Goal: Entertainment & Leisure: Browse casually

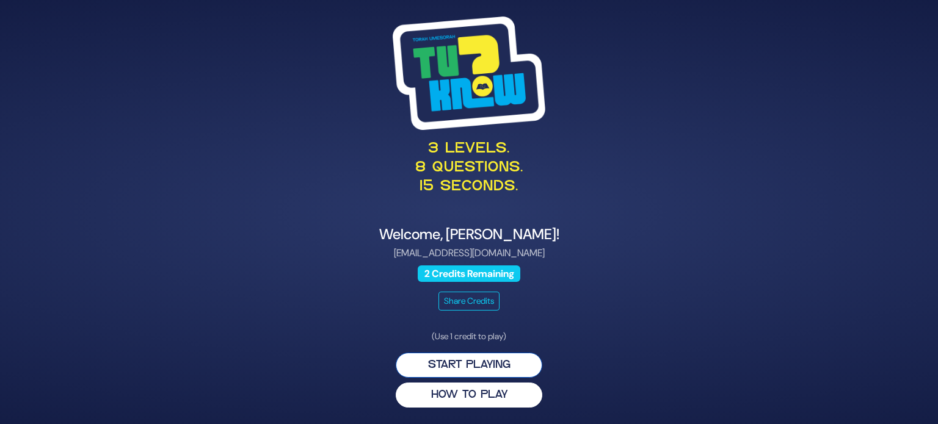
click at [503, 368] on button "Start Playing" at bounding box center [469, 365] width 147 height 25
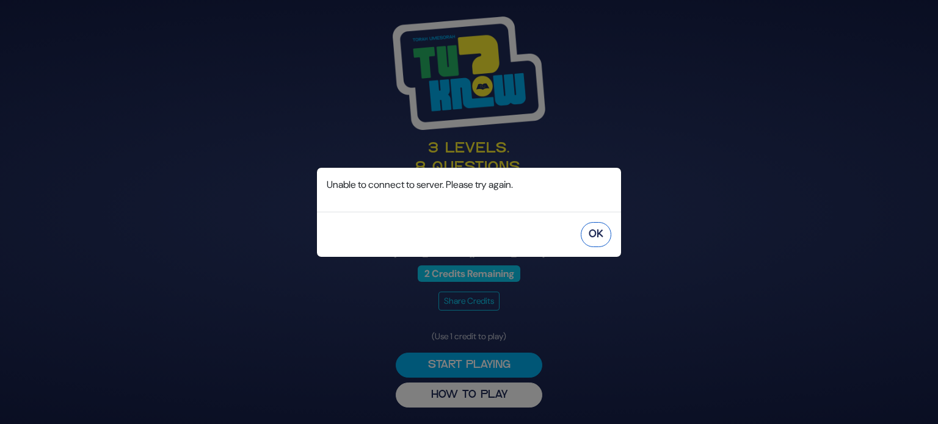
click at [606, 237] on button "OK" at bounding box center [596, 234] width 31 height 25
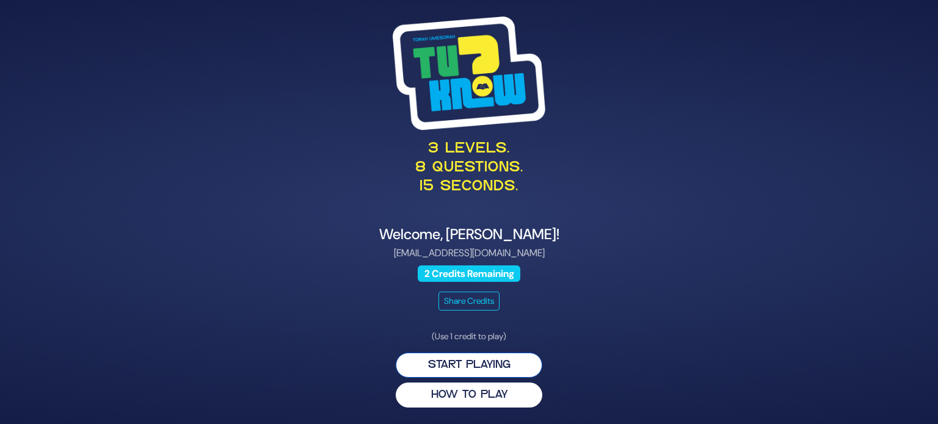
click at [471, 355] on button "Start Playing" at bounding box center [469, 365] width 147 height 25
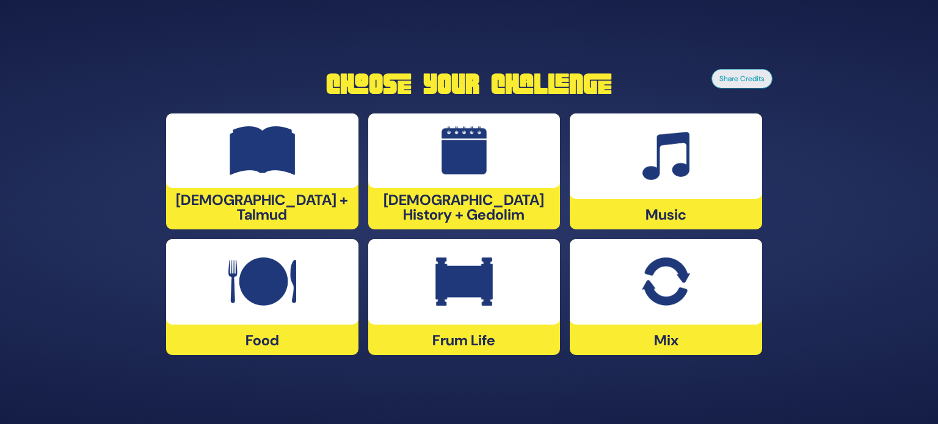
click at [627, 285] on div at bounding box center [666, 281] width 192 height 85
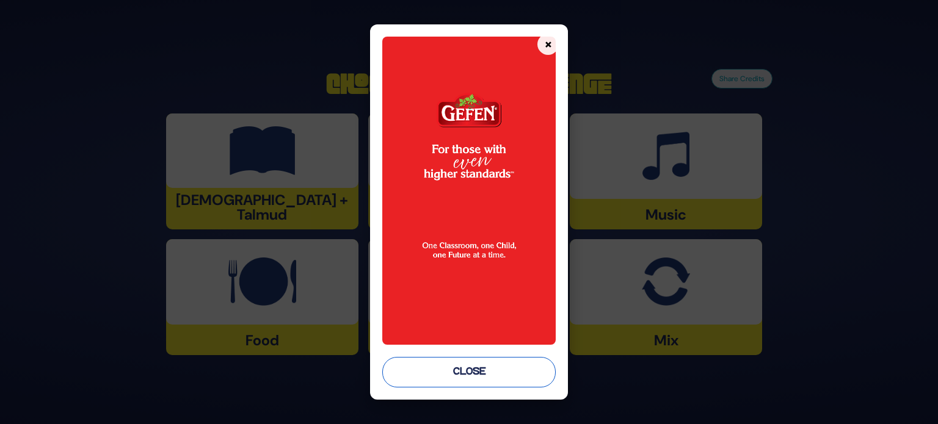
click at [523, 368] on button "Close" at bounding box center [468, 372] width 173 height 31
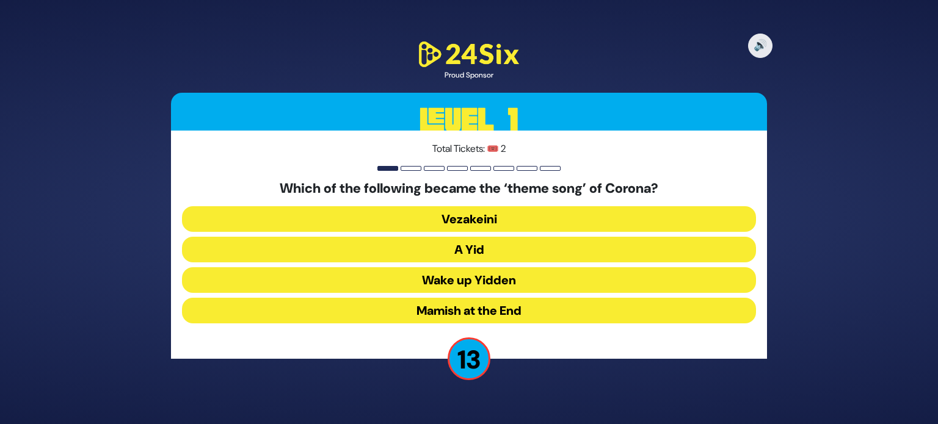
click at [441, 252] on button "A Yid" at bounding box center [469, 250] width 574 height 26
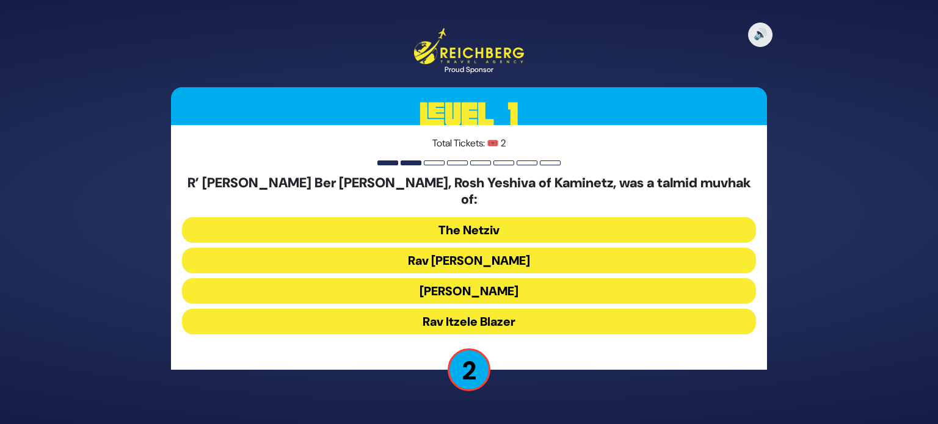
click at [458, 284] on button "[PERSON_NAME]" at bounding box center [469, 291] width 574 height 26
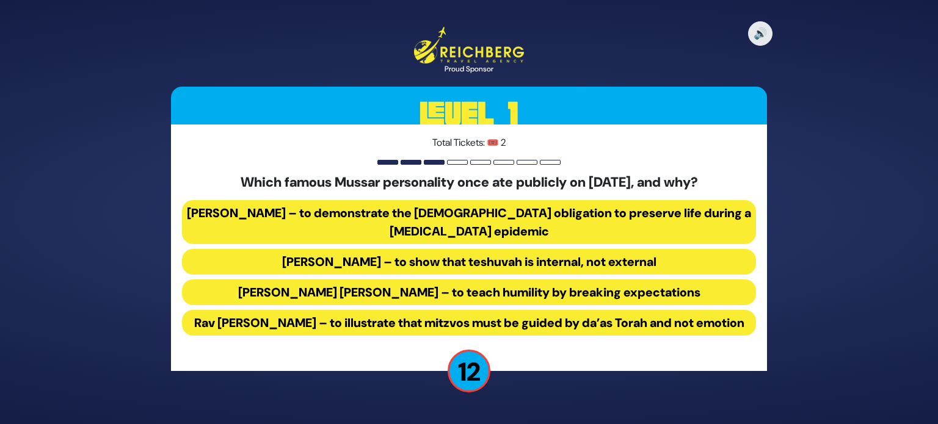
click at [474, 219] on button "[PERSON_NAME] – to demonstrate the [DEMOGRAPHIC_DATA] obligation to preserve li…" at bounding box center [469, 222] width 574 height 44
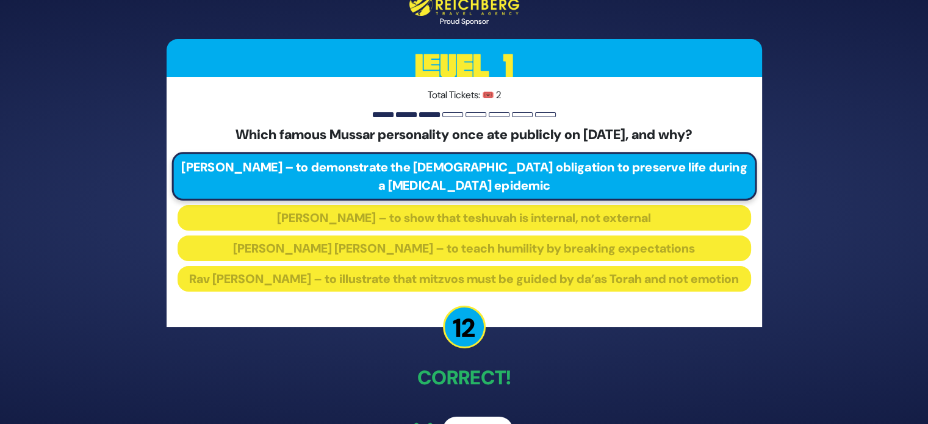
scroll to position [44, 0]
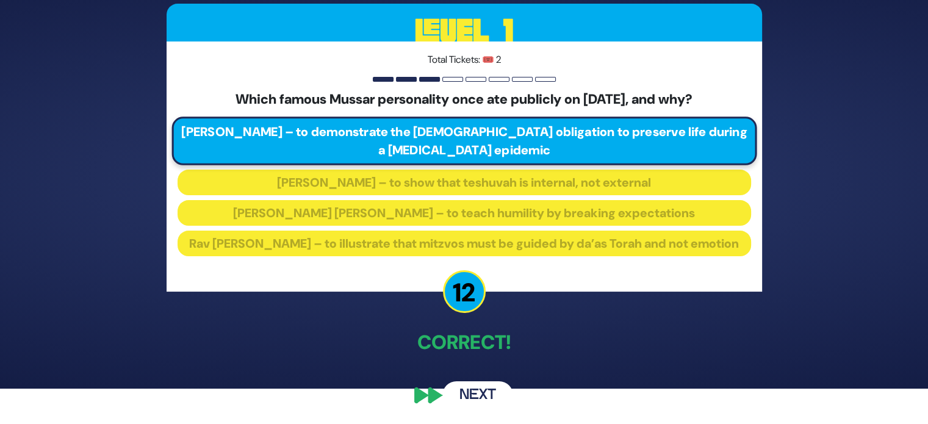
click at [474, 395] on button "Next" at bounding box center [478, 396] width 71 height 28
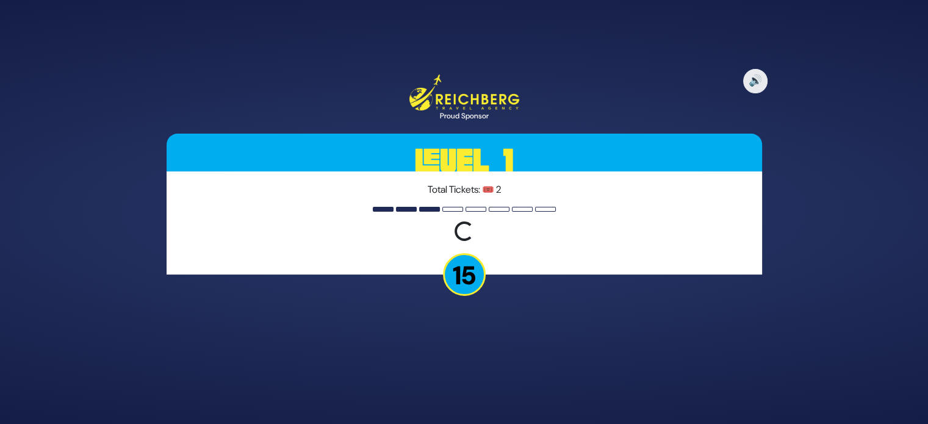
scroll to position [0, 0]
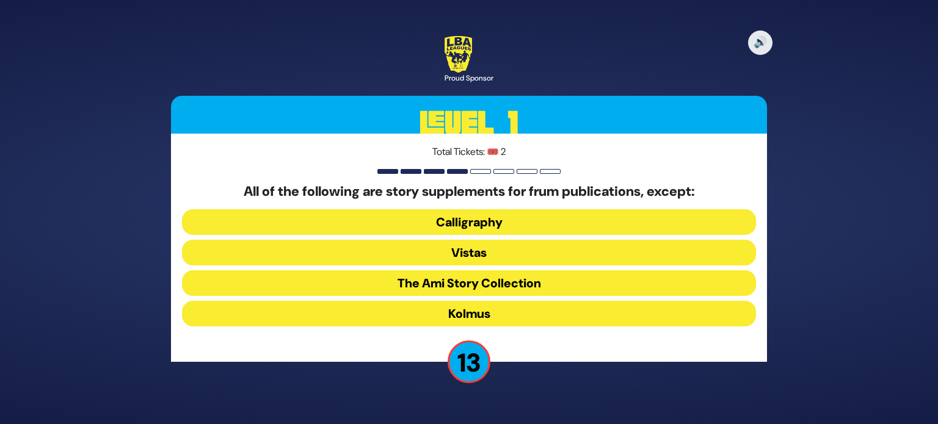
click at [507, 313] on button "Kolmus" at bounding box center [469, 314] width 574 height 26
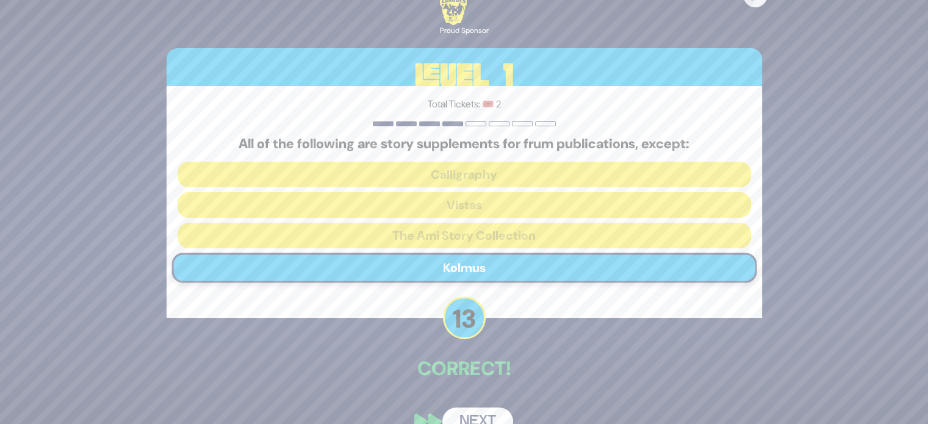
click at [490, 408] on button "Next" at bounding box center [478, 422] width 71 height 28
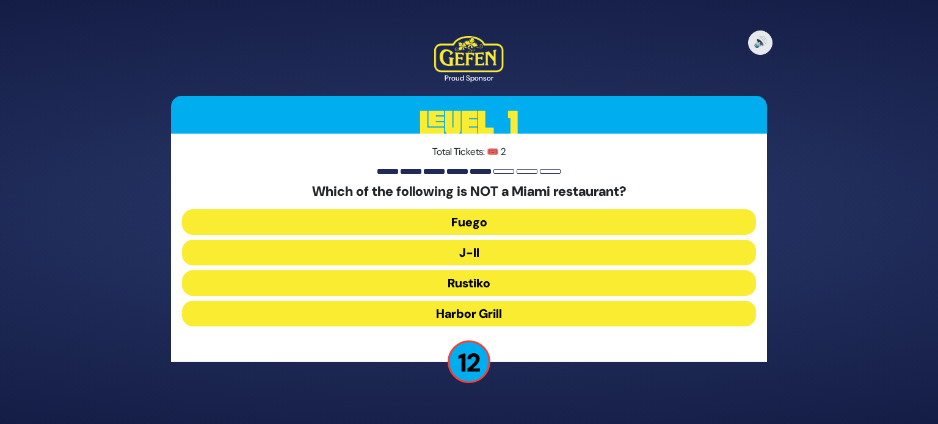
click at [538, 259] on button "J-II" at bounding box center [469, 253] width 574 height 26
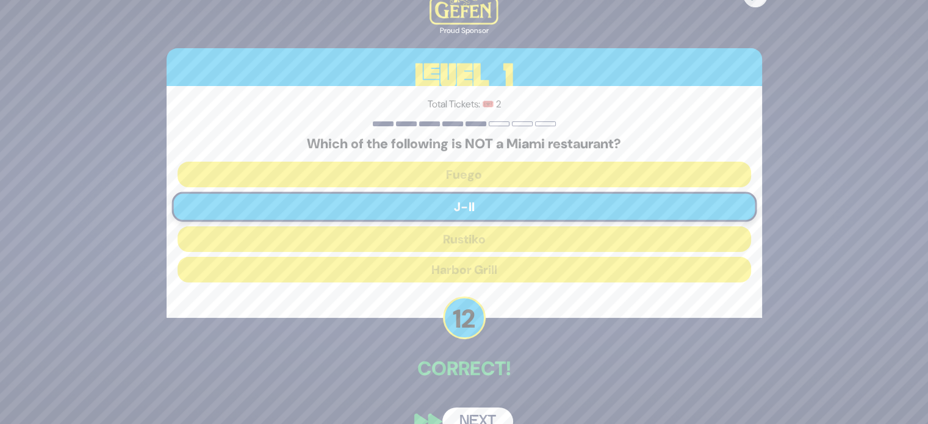
click at [485, 408] on button "Next" at bounding box center [478, 422] width 71 height 28
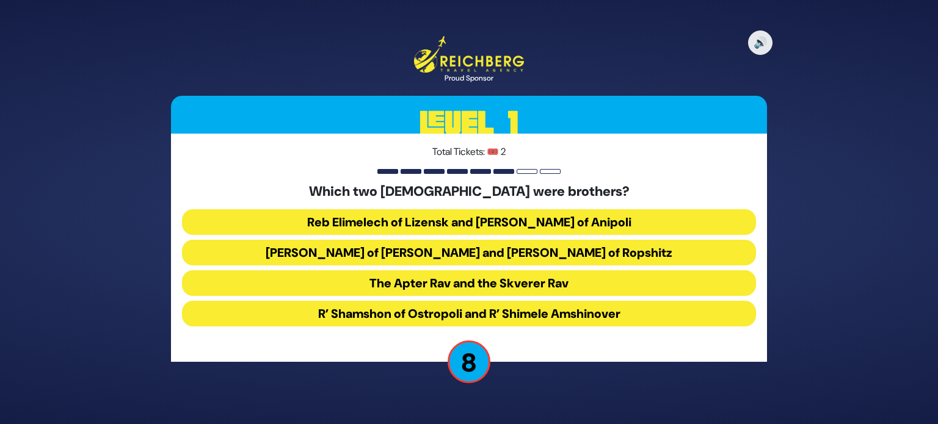
click at [513, 231] on button "Reb Elimelech of Lizensk and [PERSON_NAME] of Anipoli" at bounding box center [469, 222] width 574 height 26
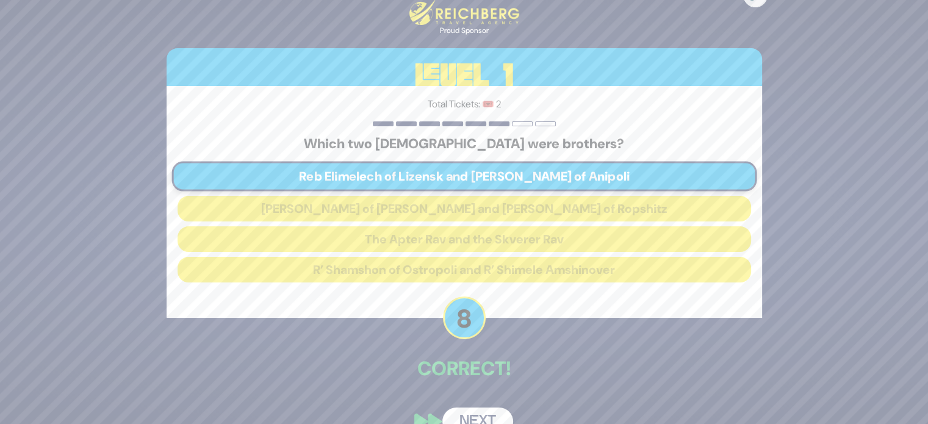
click at [478, 413] on button "Next" at bounding box center [478, 422] width 71 height 28
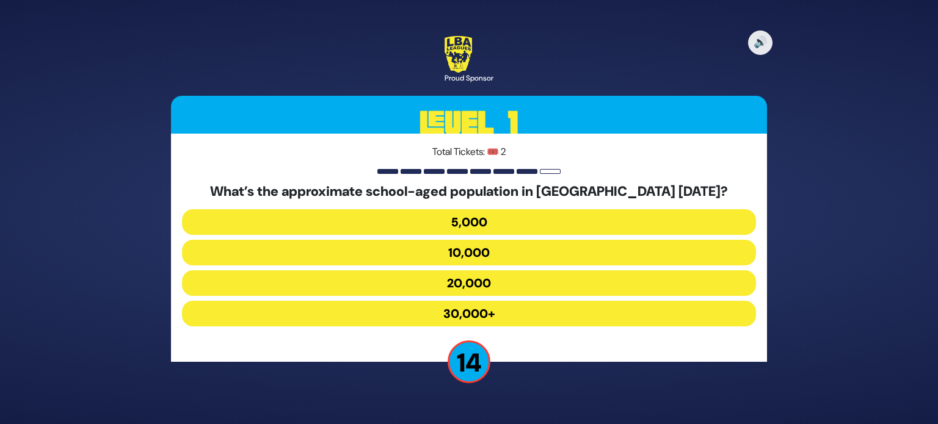
click at [479, 319] on button "30,000+" at bounding box center [469, 314] width 574 height 26
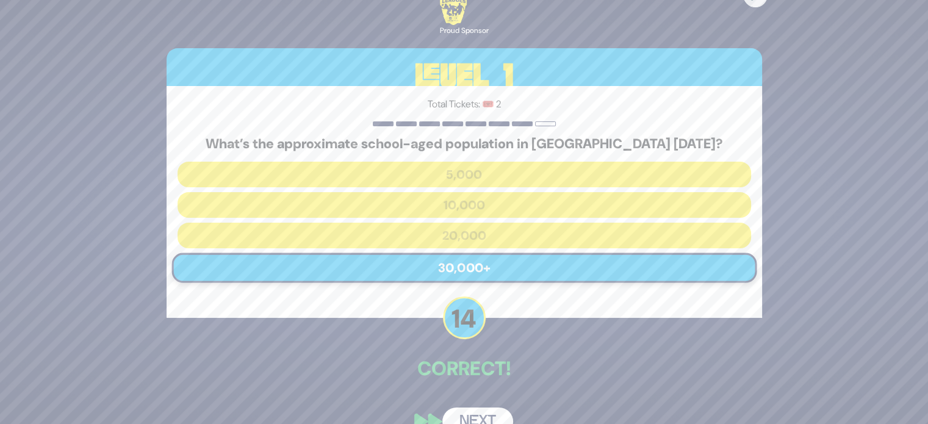
click at [483, 416] on button "Next" at bounding box center [478, 422] width 71 height 28
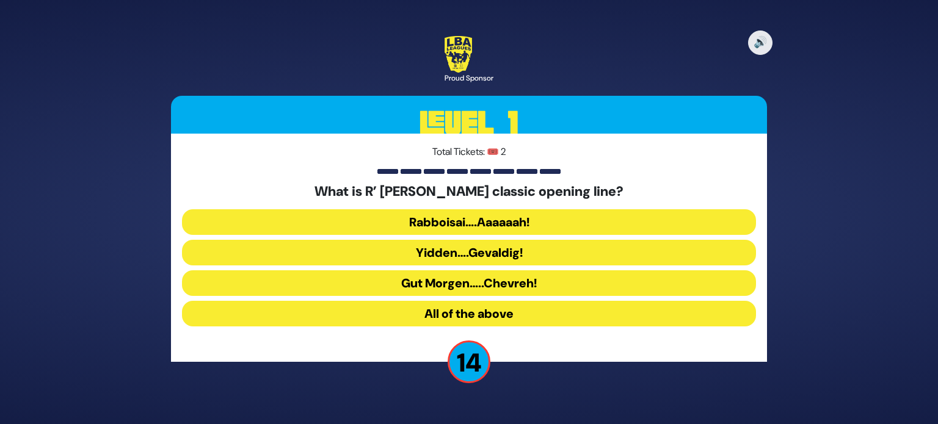
click at [518, 231] on button "Rabboisai….Aaaaaah!" at bounding box center [469, 222] width 574 height 26
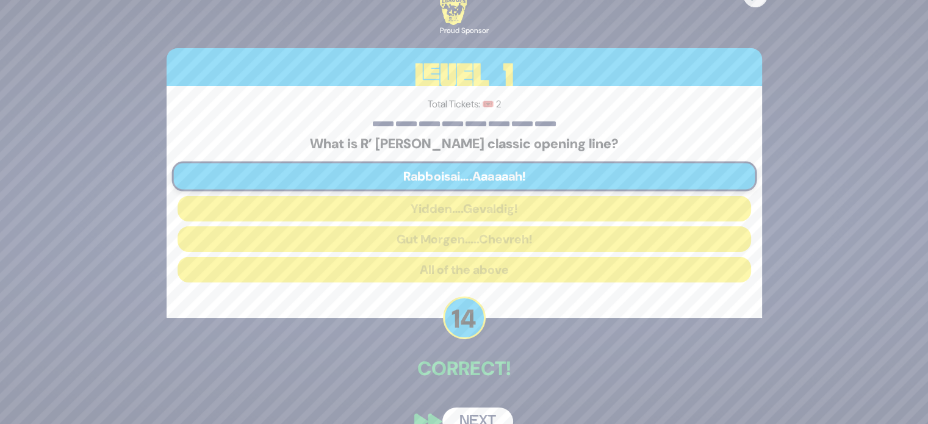
click at [479, 413] on button "Next" at bounding box center [478, 422] width 71 height 28
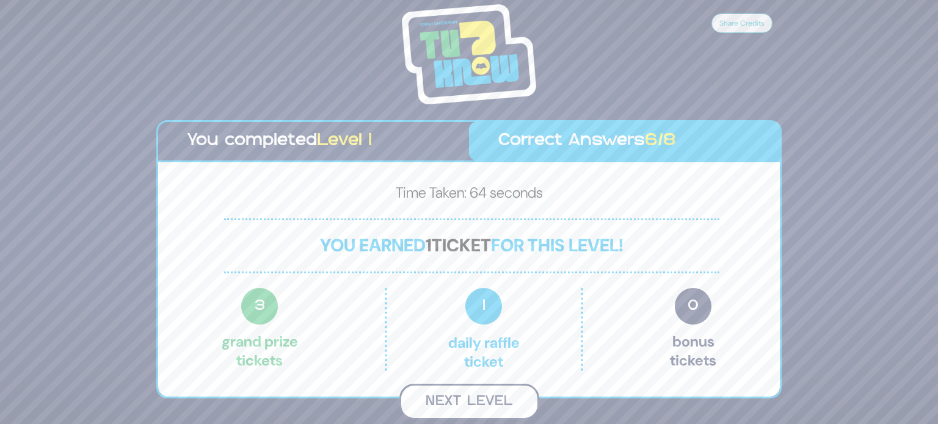
click at [503, 397] on button "Next Level" at bounding box center [469, 402] width 140 height 36
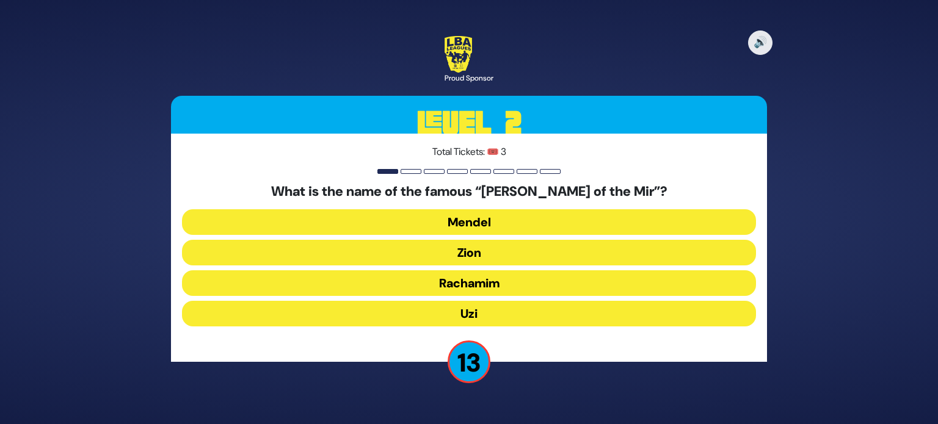
click at [485, 321] on button "Uzi" at bounding box center [469, 314] width 574 height 26
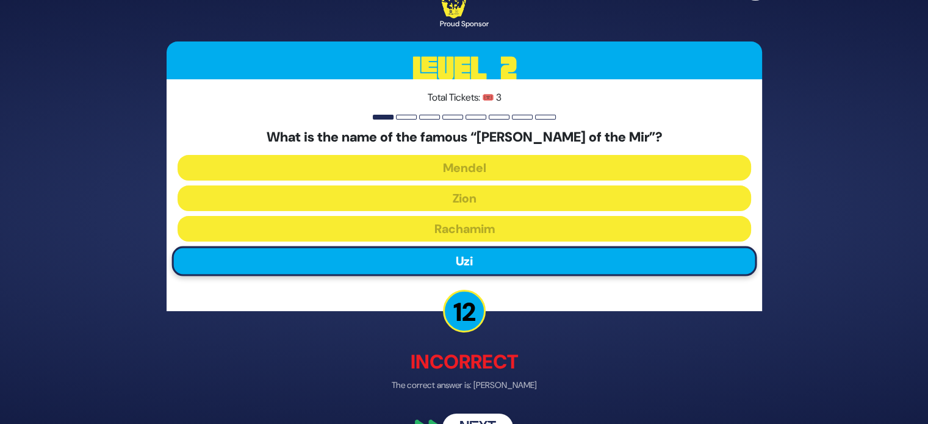
scroll to position [32, 0]
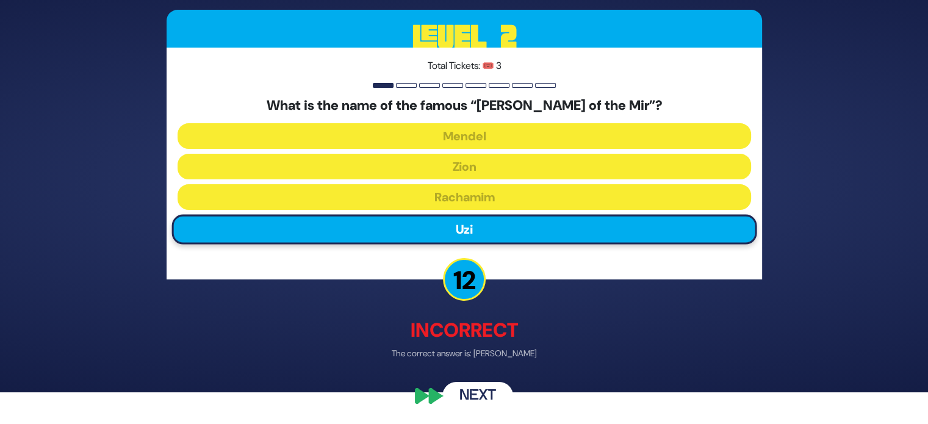
click at [492, 388] on button "Next" at bounding box center [478, 397] width 71 height 28
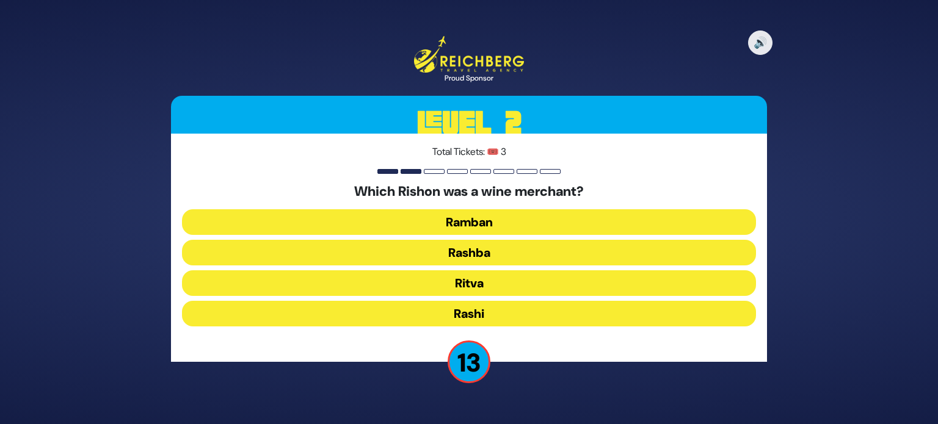
click at [518, 309] on button "Rashi" at bounding box center [469, 314] width 574 height 26
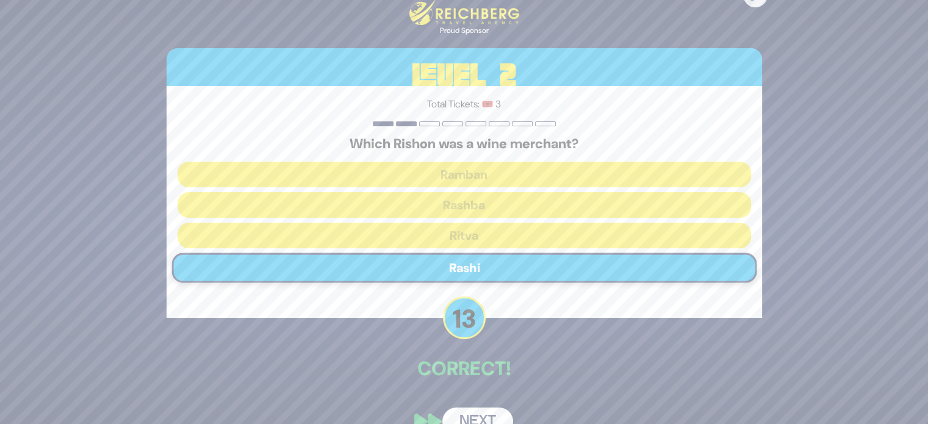
click at [466, 410] on button "Next" at bounding box center [478, 422] width 71 height 28
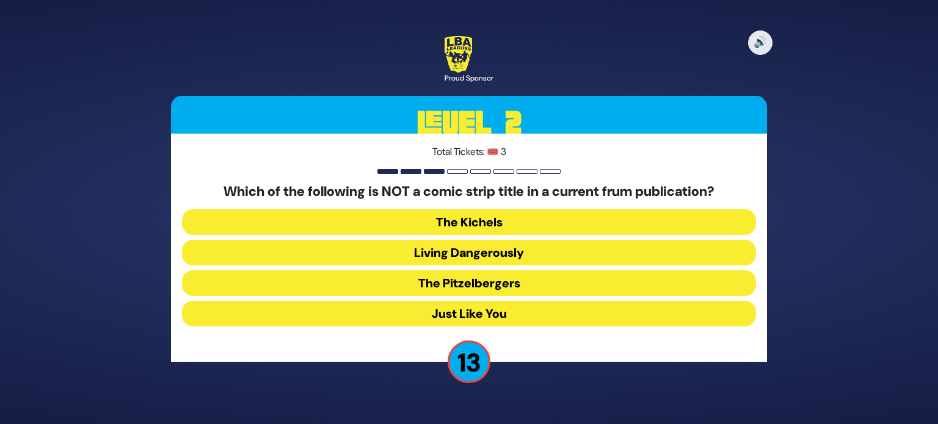
click at [469, 308] on button "Just Like You" at bounding box center [469, 314] width 574 height 26
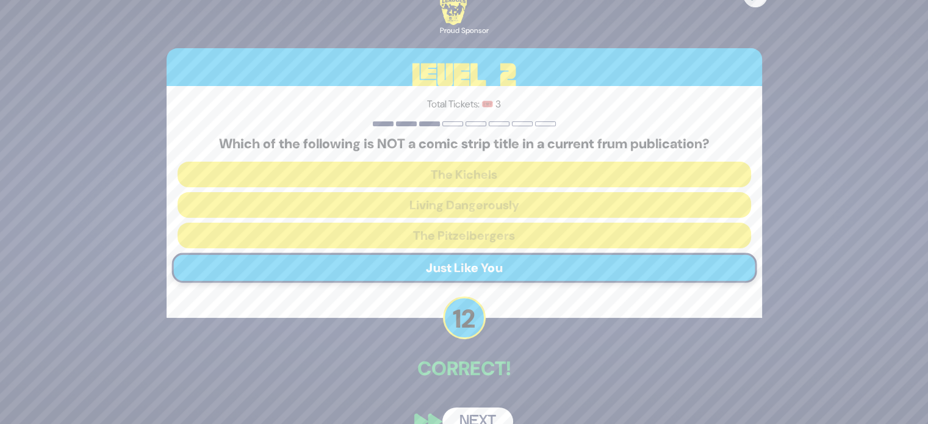
click at [482, 419] on button "Next" at bounding box center [478, 422] width 71 height 28
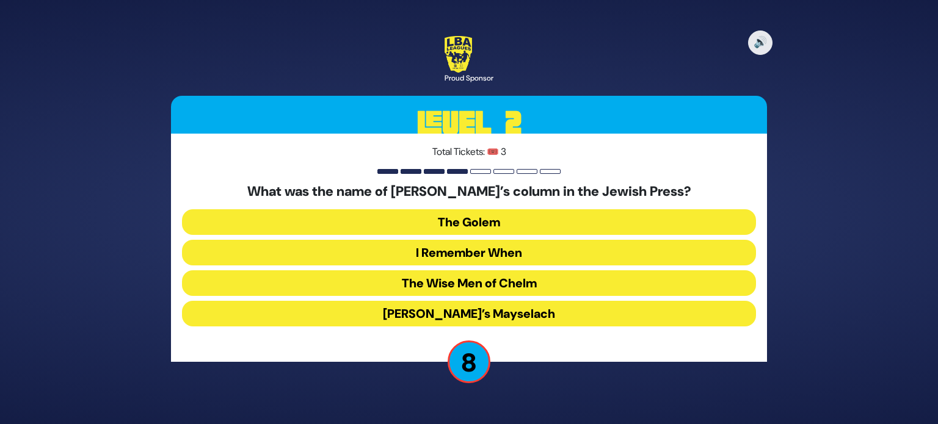
click at [203, 247] on button "I Remember When" at bounding box center [469, 253] width 574 height 26
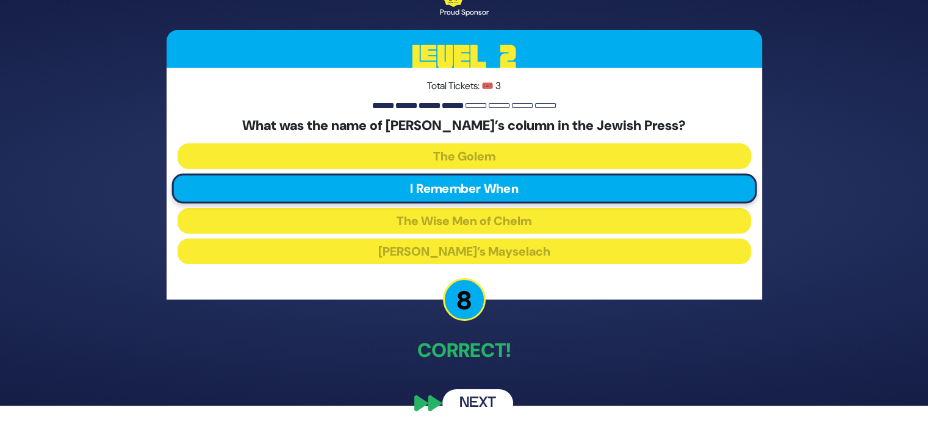
scroll to position [26, 0]
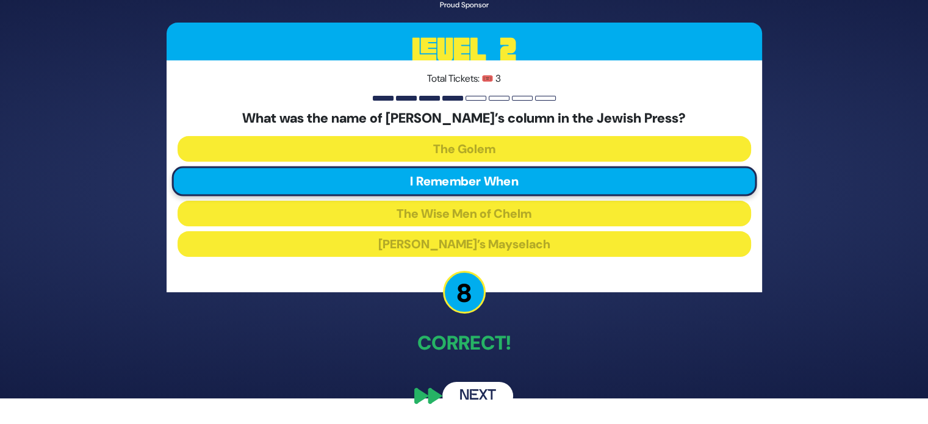
click at [489, 394] on button "Next" at bounding box center [478, 396] width 71 height 28
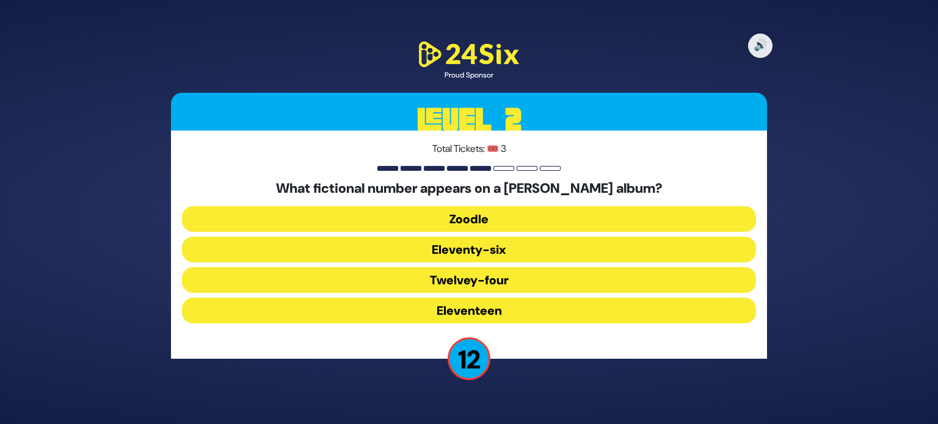
click at [606, 247] on button "Eleventy-six" at bounding box center [469, 250] width 574 height 26
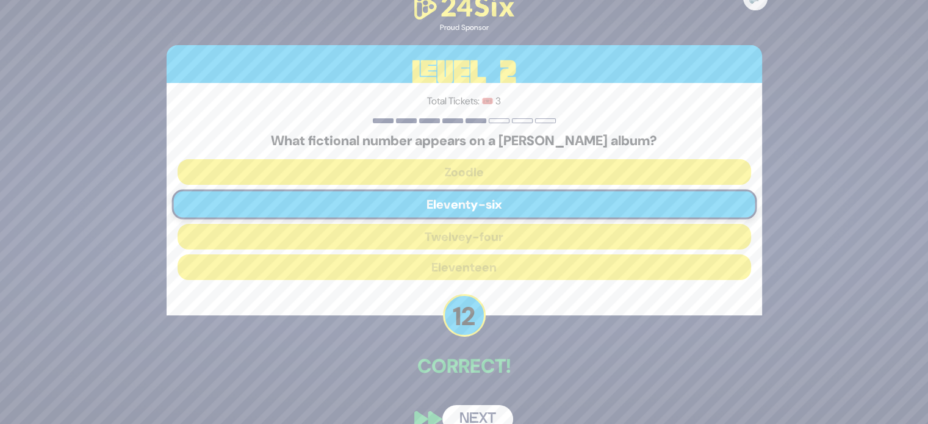
click at [488, 413] on button "Next" at bounding box center [478, 419] width 71 height 28
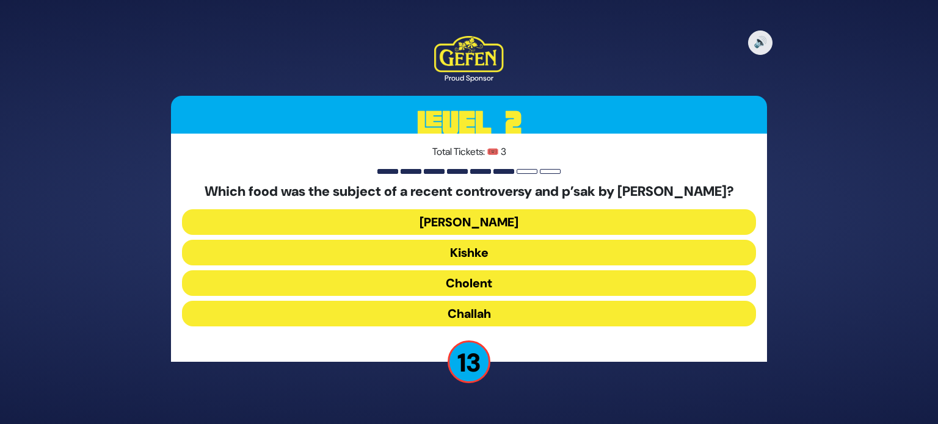
click at [567, 291] on button "Cholent" at bounding box center [469, 283] width 574 height 26
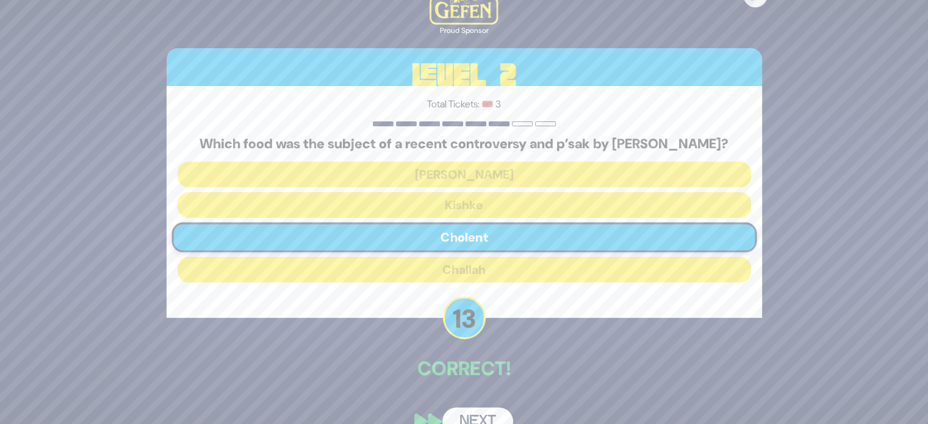
click at [493, 418] on button "Next" at bounding box center [478, 422] width 71 height 28
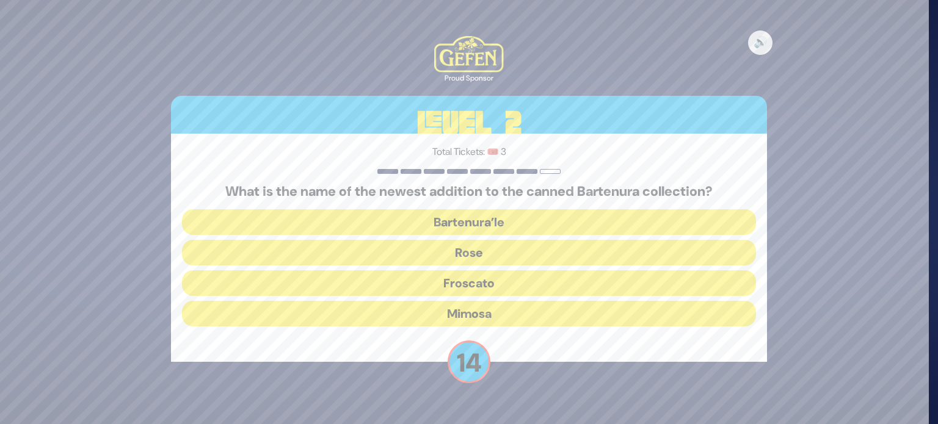
click at [537, 313] on button "Mimosa" at bounding box center [469, 314] width 574 height 26
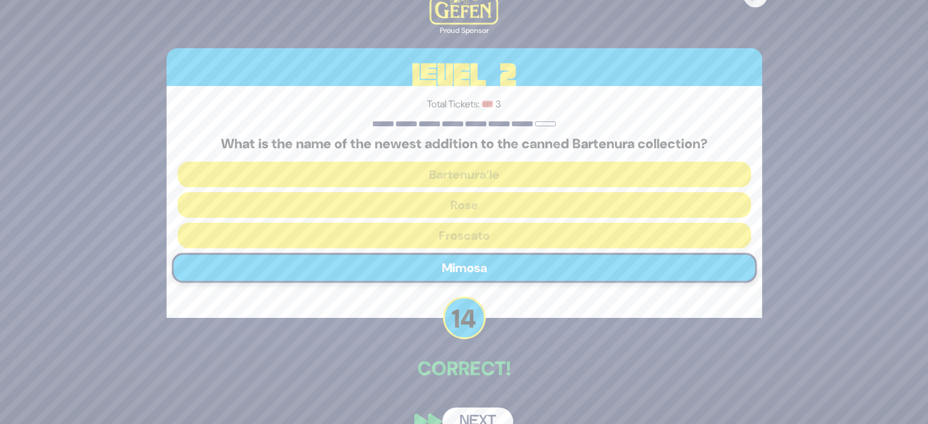
click at [490, 416] on button "Next" at bounding box center [478, 422] width 71 height 28
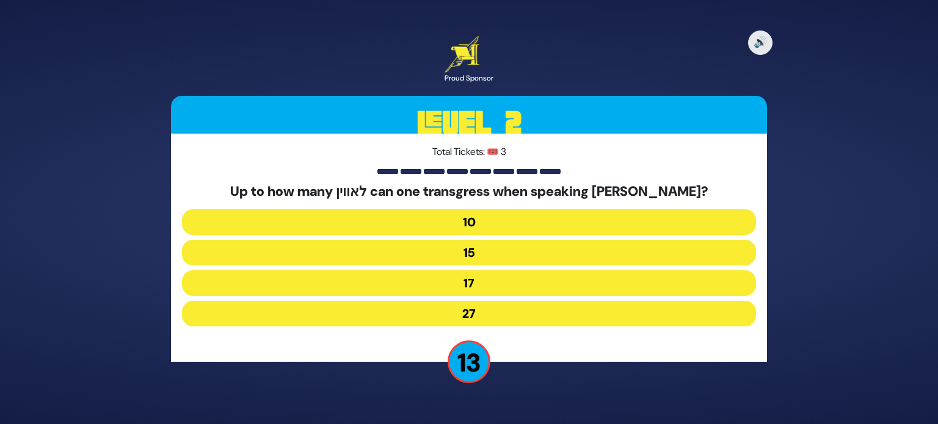
click at [543, 280] on button "17" at bounding box center [469, 283] width 574 height 26
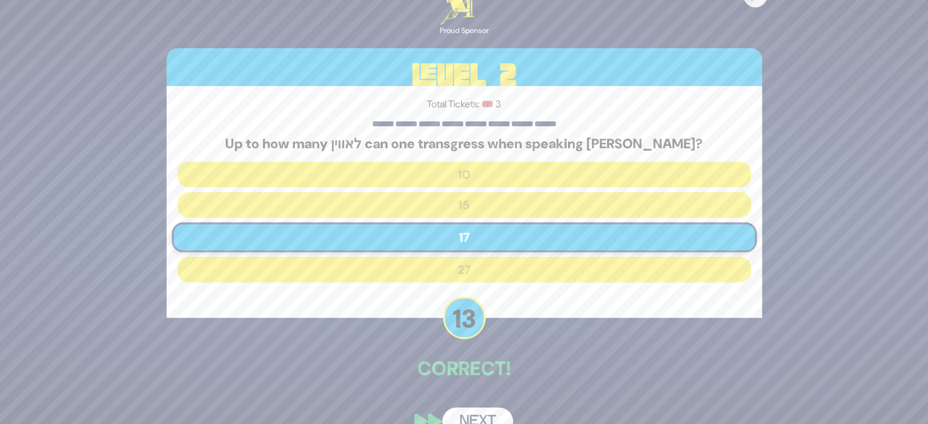
click at [474, 418] on button "Next" at bounding box center [478, 422] width 71 height 28
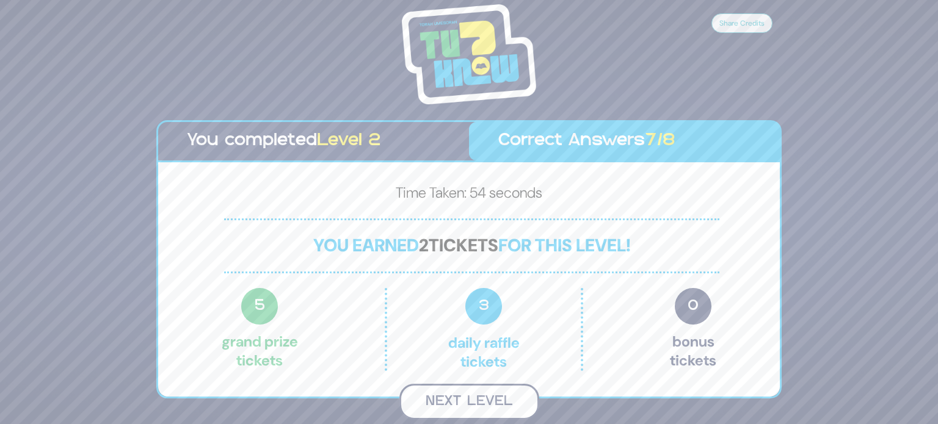
click at [510, 406] on button "Next Level" at bounding box center [469, 402] width 140 height 36
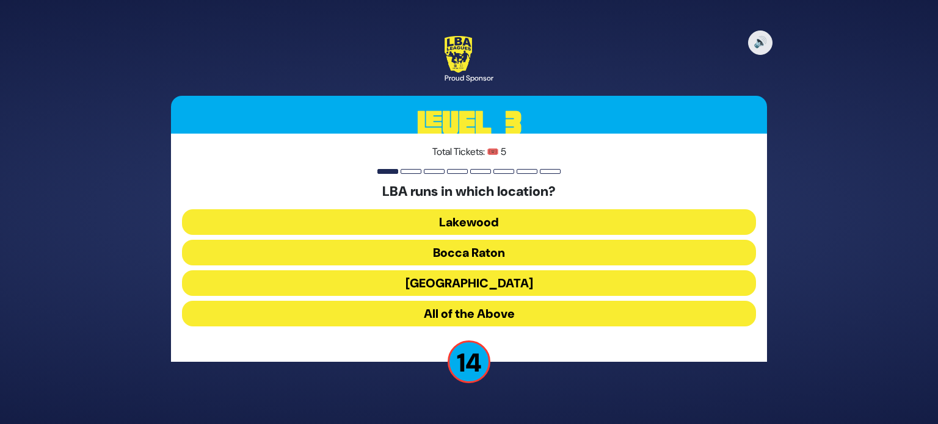
click at [551, 311] on button "All of the Above" at bounding box center [469, 314] width 574 height 26
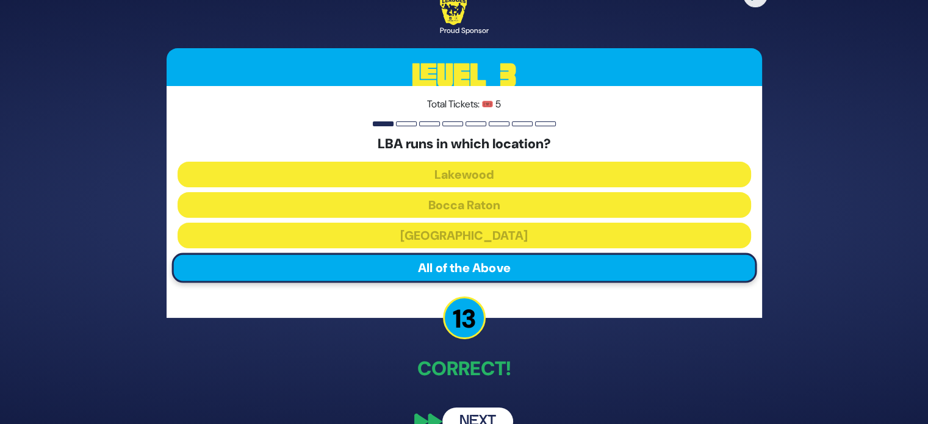
click at [486, 412] on button "Next" at bounding box center [478, 422] width 71 height 28
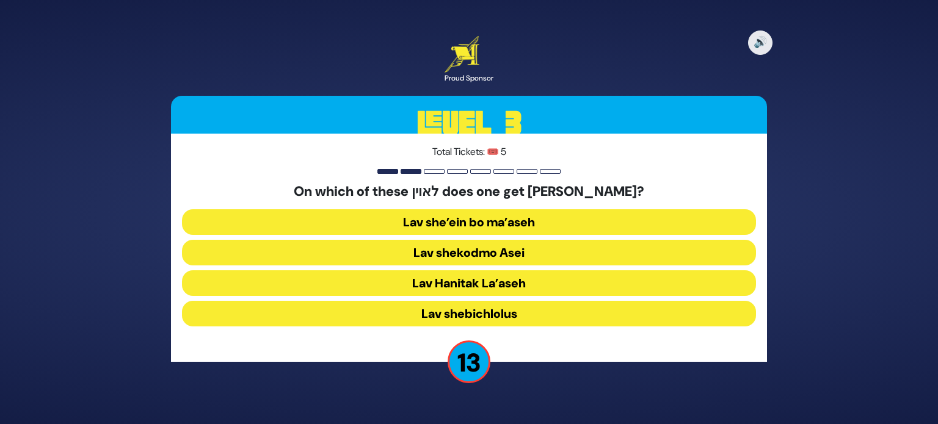
click at [504, 252] on button "Lav shekodmo Asei" at bounding box center [469, 253] width 574 height 26
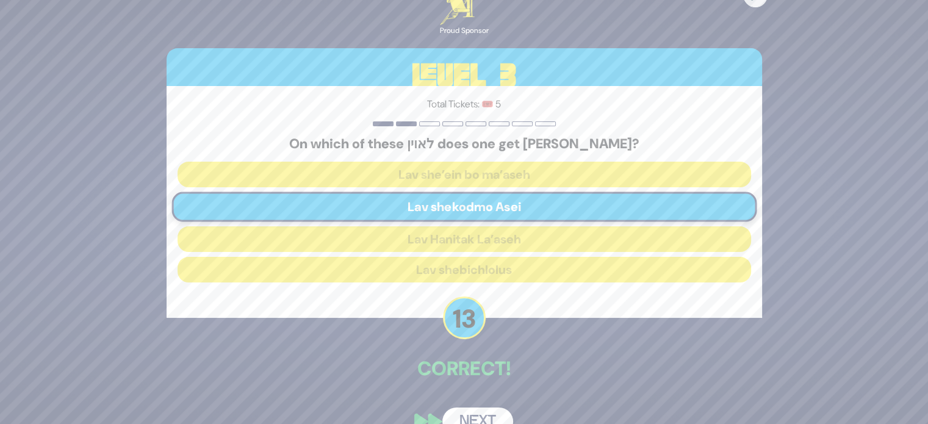
click at [494, 411] on button "Next" at bounding box center [478, 422] width 71 height 28
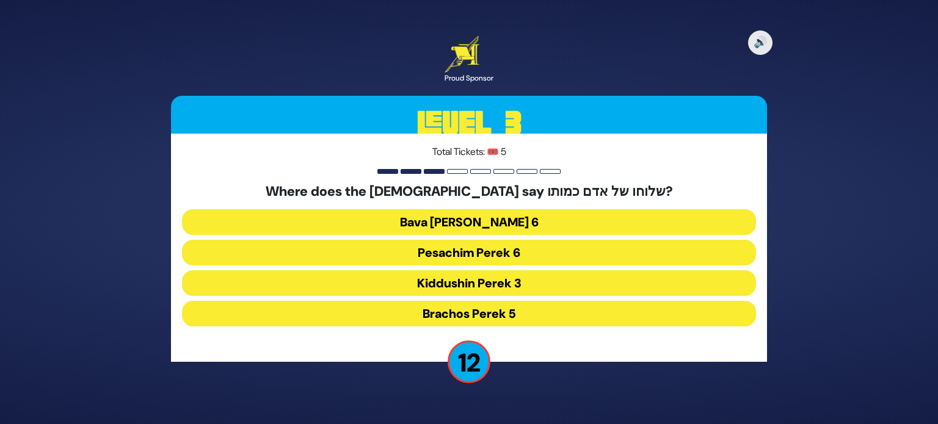
click at [505, 258] on button "Pesachim Perek 6" at bounding box center [469, 253] width 574 height 26
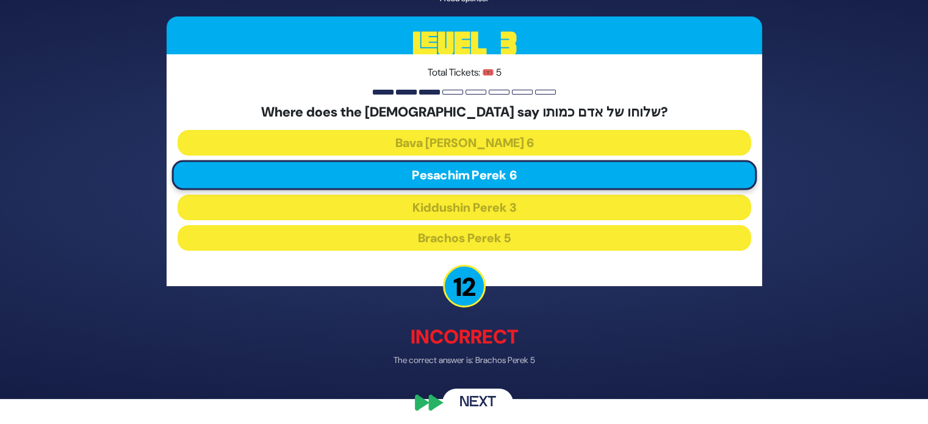
scroll to position [32, 0]
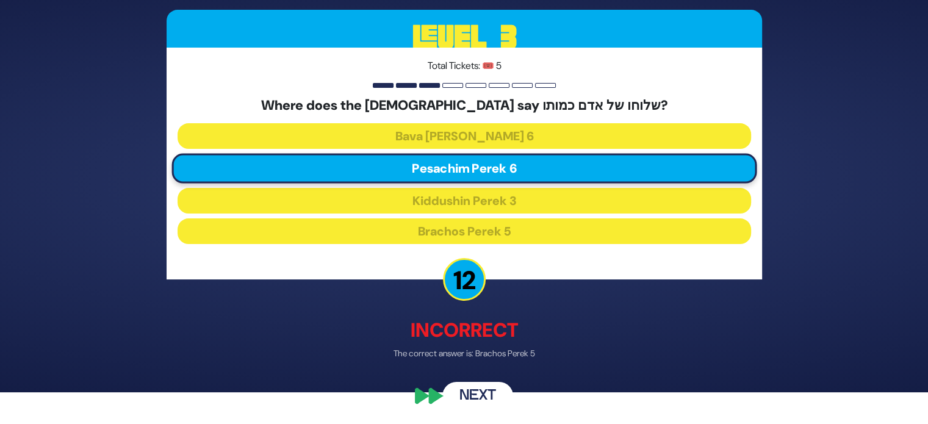
click at [494, 393] on button "Next" at bounding box center [478, 397] width 71 height 28
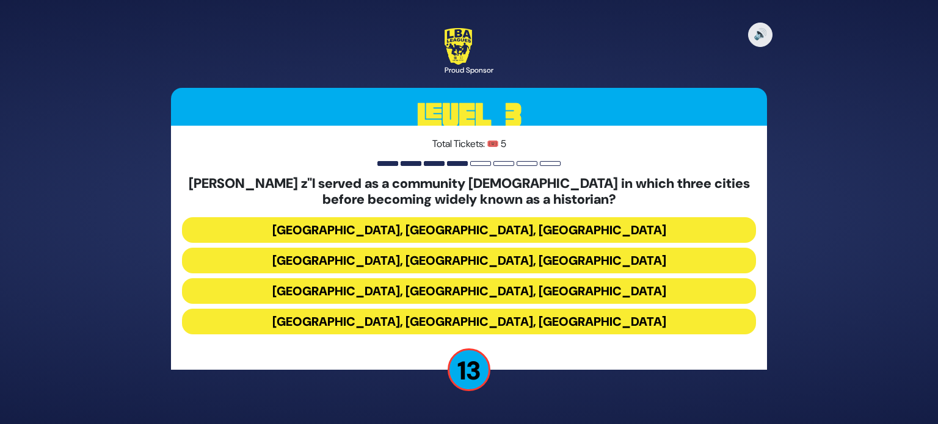
click at [262, 225] on button "[GEOGRAPHIC_DATA], [GEOGRAPHIC_DATA], [GEOGRAPHIC_DATA]" at bounding box center [469, 230] width 574 height 26
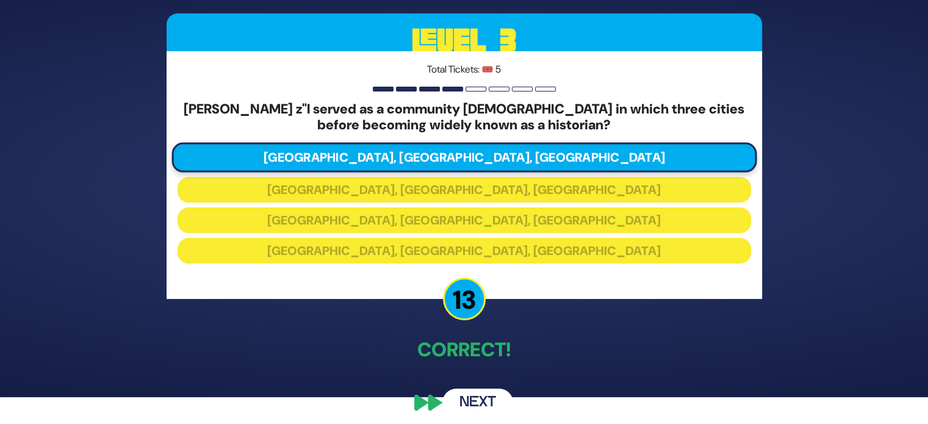
scroll to position [32, 0]
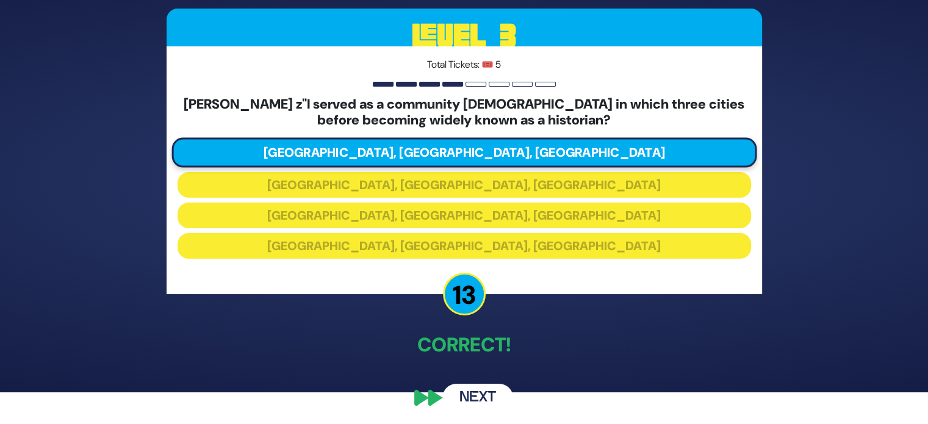
click at [460, 393] on button "Next" at bounding box center [478, 398] width 71 height 28
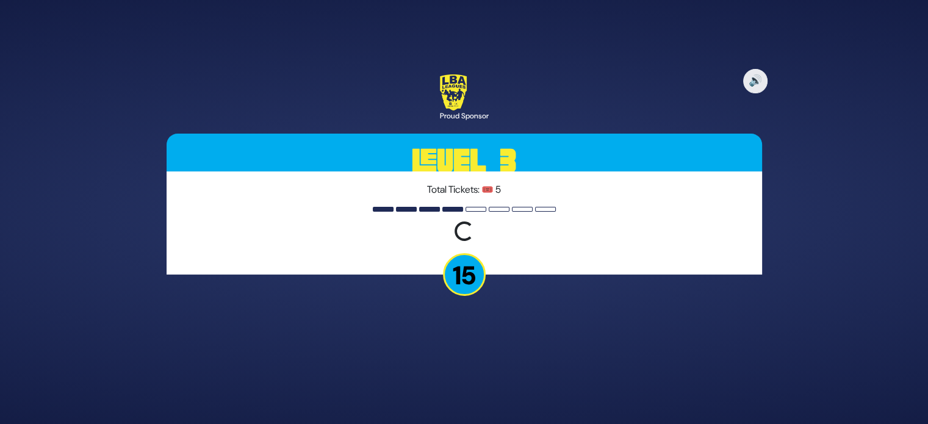
scroll to position [0, 0]
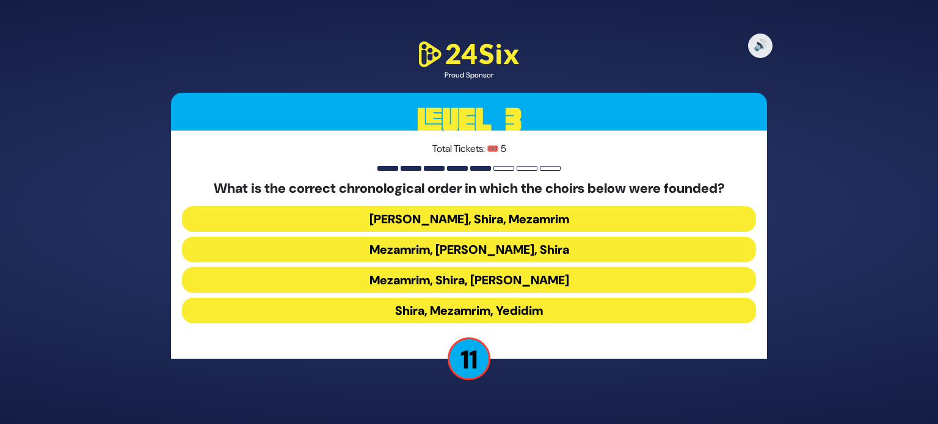
click at [314, 255] on button "Mezamrim, [PERSON_NAME], Shira" at bounding box center [469, 250] width 574 height 26
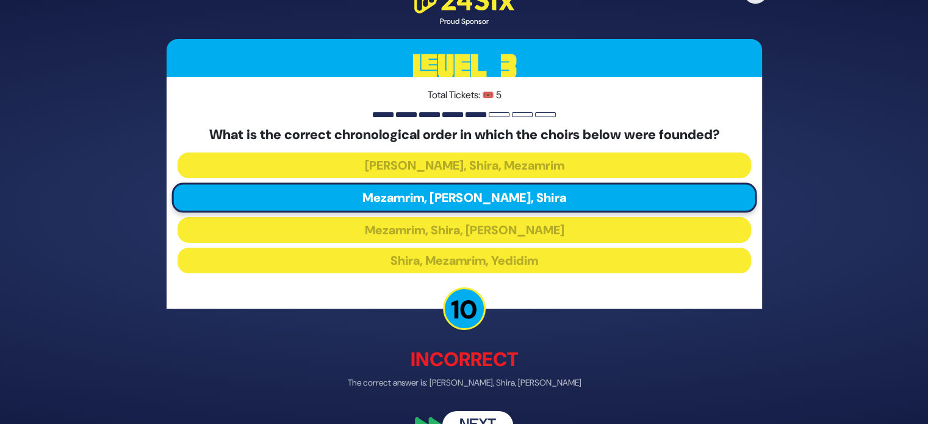
click at [474, 418] on button "Next" at bounding box center [478, 425] width 71 height 28
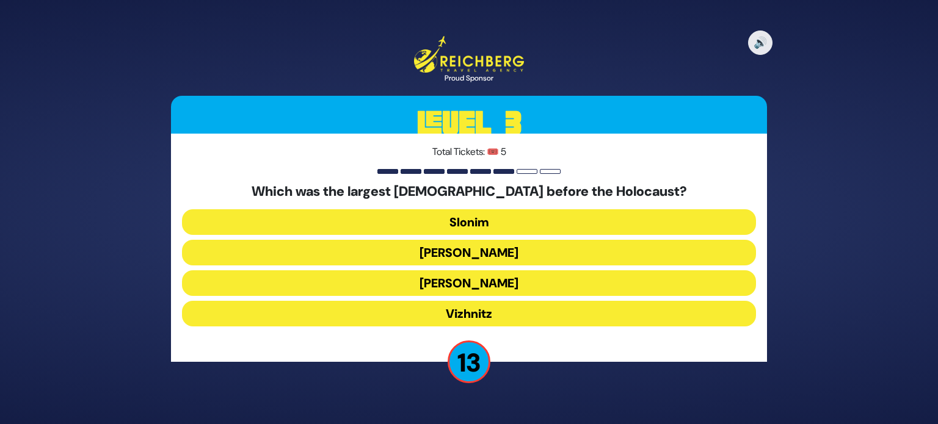
click at [319, 289] on button "[PERSON_NAME]" at bounding box center [469, 283] width 574 height 26
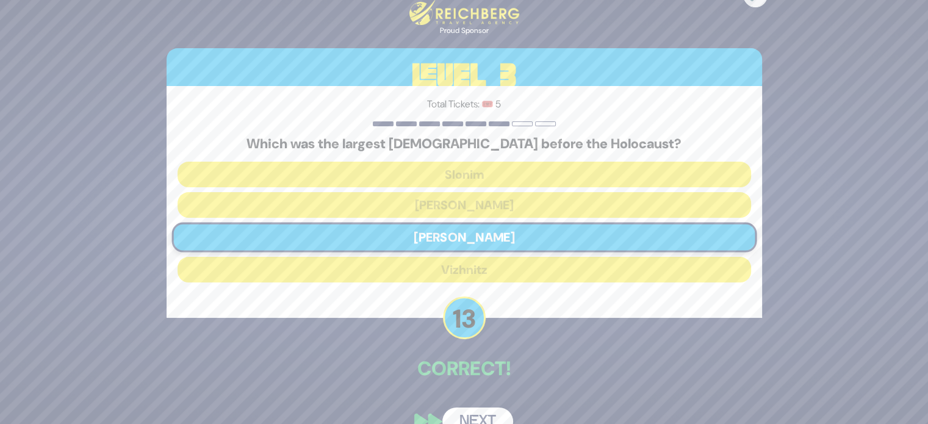
click at [458, 413] on button "Next" at bounding box center [478, 422] width 71 height 28
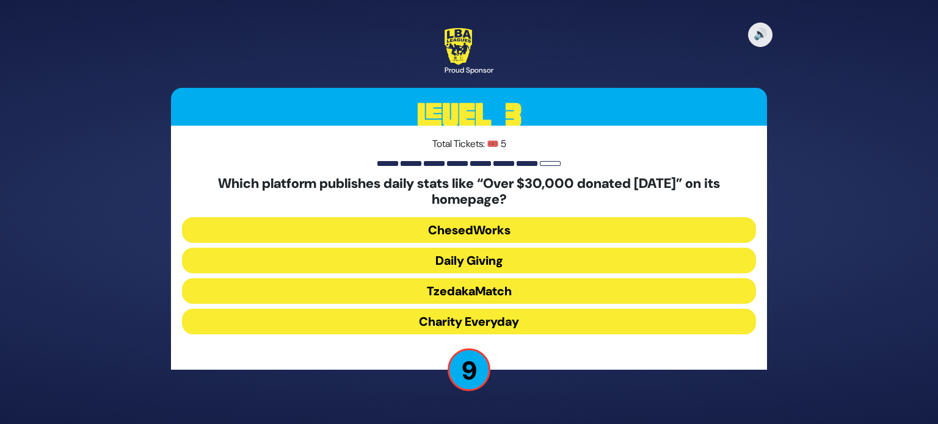
click at [330, 264] on button "Daily Giving" at bounding box center [469, 261] width 574 height 26
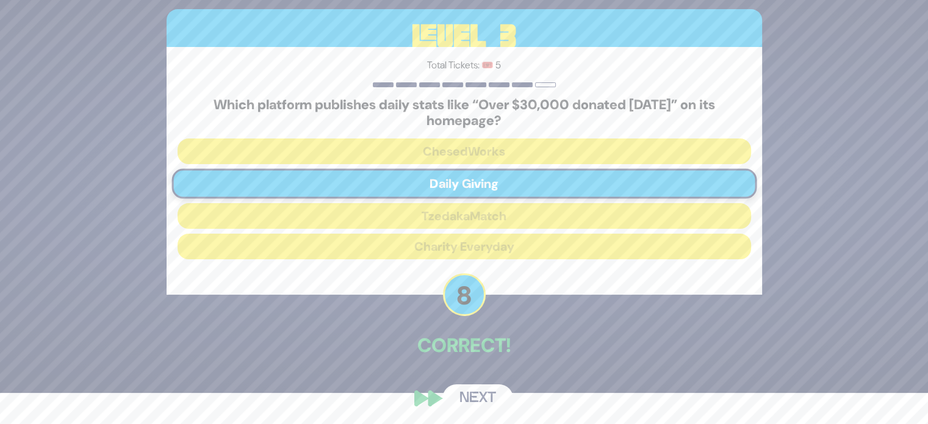
scroll to position [32, 0]
click at [460, 397] on button "Next" at bounding box center [478, 398] width 71 height 28
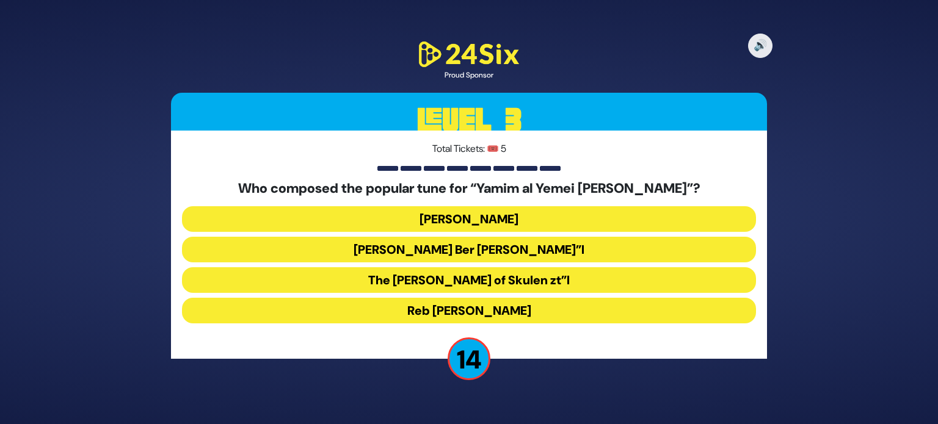
click at [311, 283] on button "The [PERSON_NAME] of Skulen zt”l" at bounding box center [469, 280] width 574 height 26
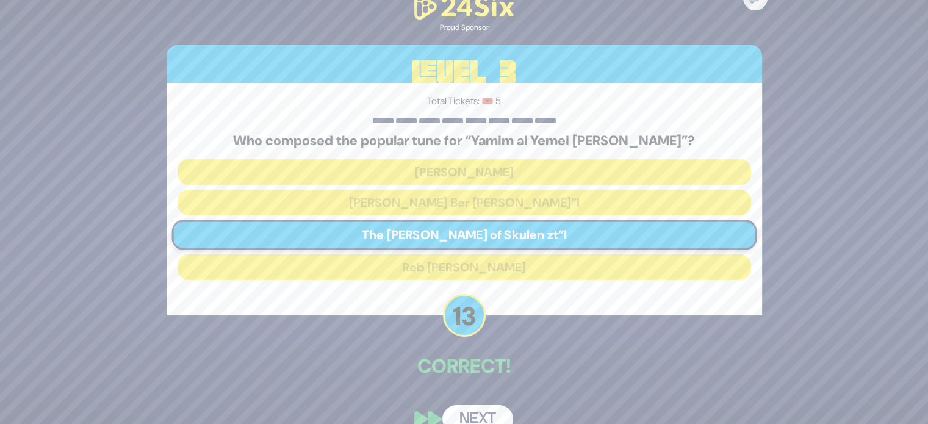
click at [464, 414] on button "Next" at bounding box center [478, 419] width 71 height 28
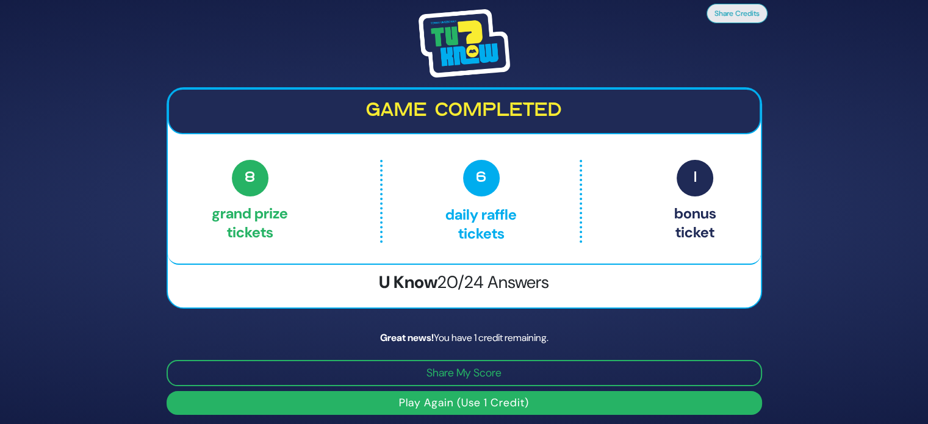
scroll to position [4, 0]
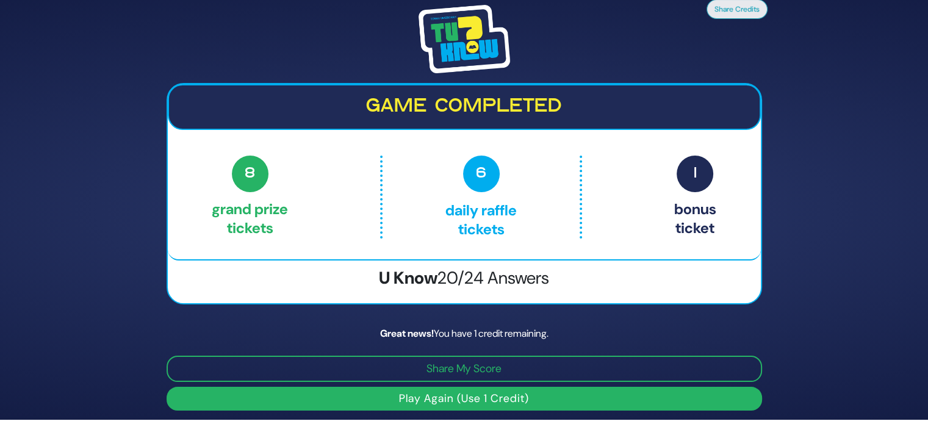
click at [618, 393] on button "Play Again (Use 1 Credit)" at bounding box center [465, 399] width 596 height 24
click at [603, 393] on button "Play Again (Use 1 Credit)" at bounding box center [465, 399] width 596 height 24
click at [641, 399] on button "Play Again (Use 1 Credit)" at bounding box center [465, 399] width 596 height 24
click at [472, 401] on button "Play Again (Use 1 Credit)" at bounding box center [465, 399] width 596 height 24
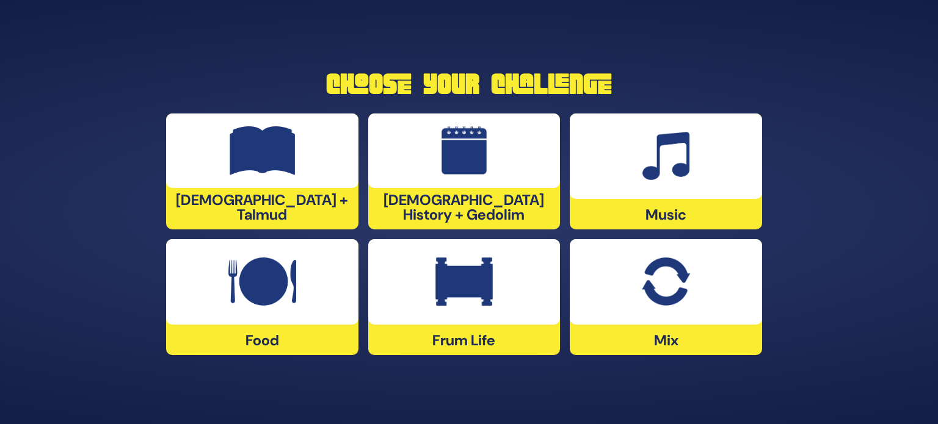
click at [699, 278] on div at bounding box center [666, 281] width 192 height 85
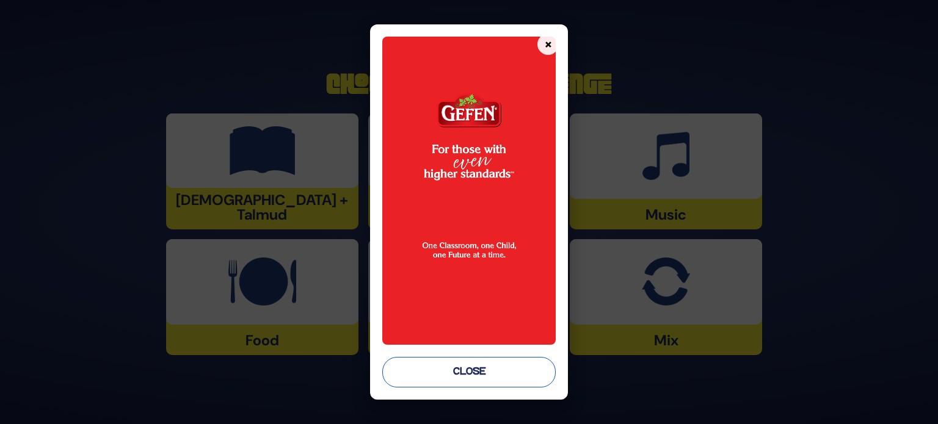
click at [495, 384] on button "Close" at bounding box center [468, 372] width 173 height 31
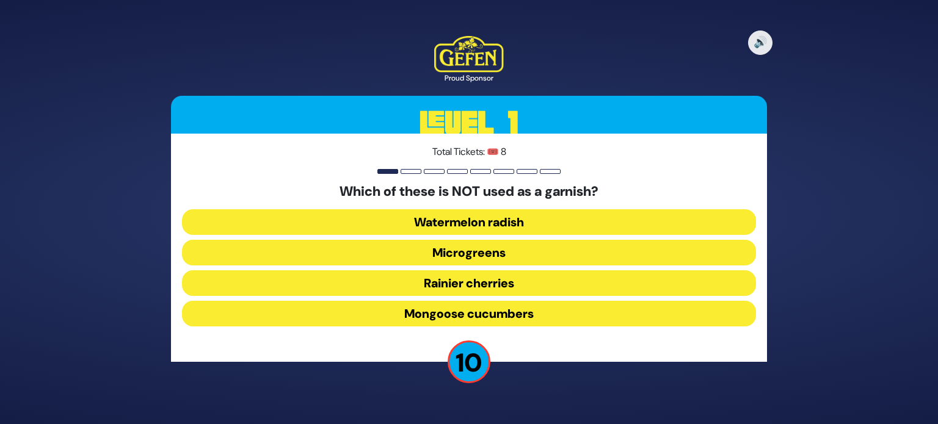
click at [215, 311] on button "Mongoose cucumbers" at bounding box center [469, 314] width 574 height 26
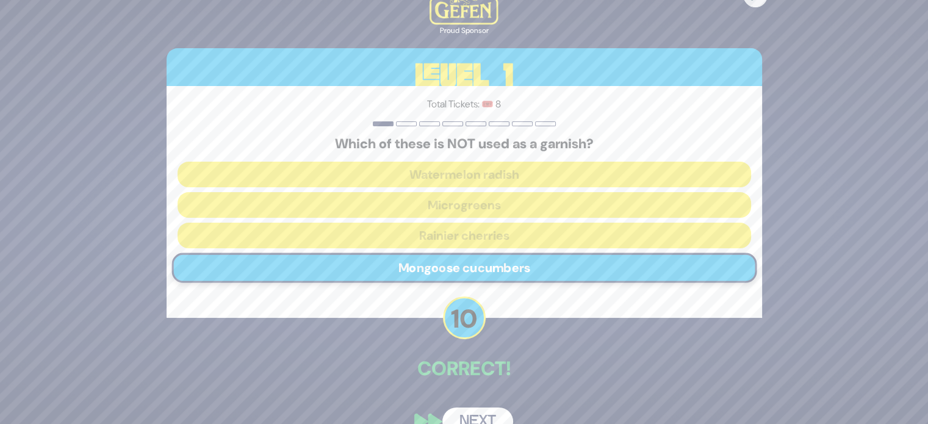
click at [470, 419] on button "Next" at bounding box center [478, 422] width 71 height 28
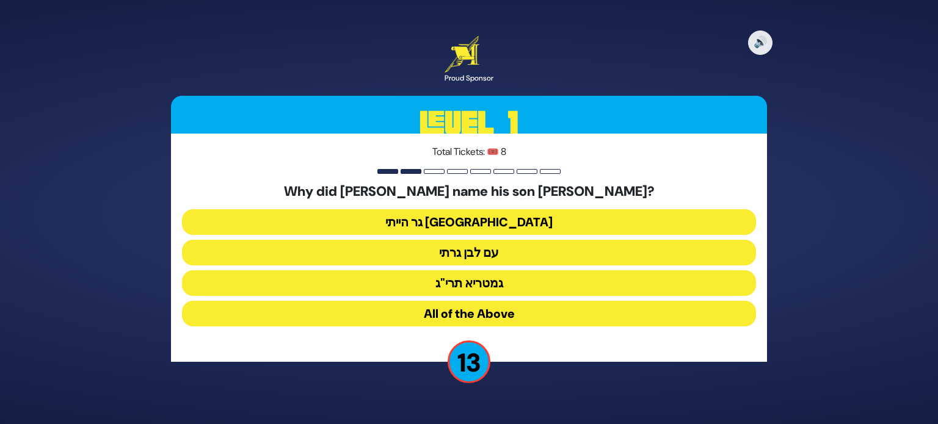
click at [203, 219] on button "גר הייתי בארץ נכריה" at bounding box center [469, 222] width 574 height 26
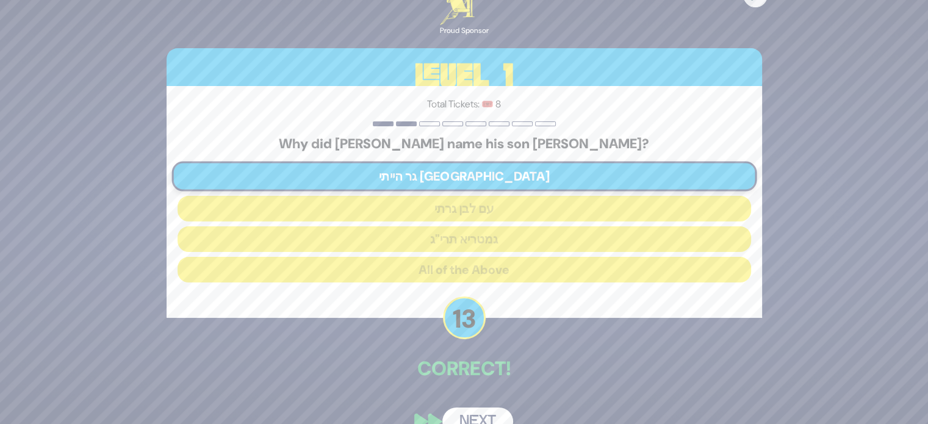
click at [455, 422] on button "Next" at bounding box center [478, 422] width 71 height 28
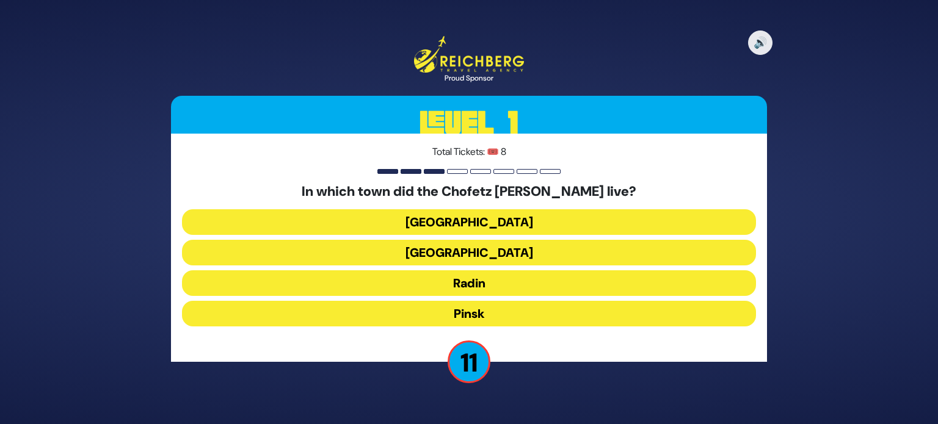
click at [221, 283] on button "Radin" at bounding box center [469, 283] width 574 height 26
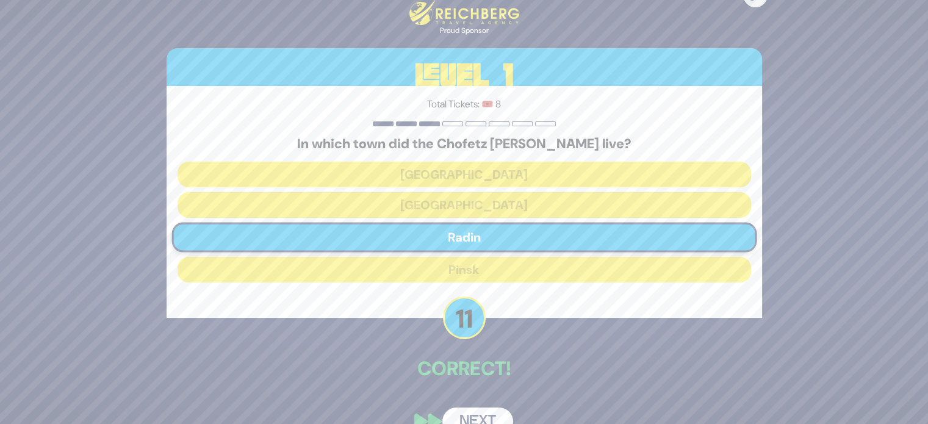
click at [460, 413] on button "Next" at bounding box center [478, 422] width 71 height 28
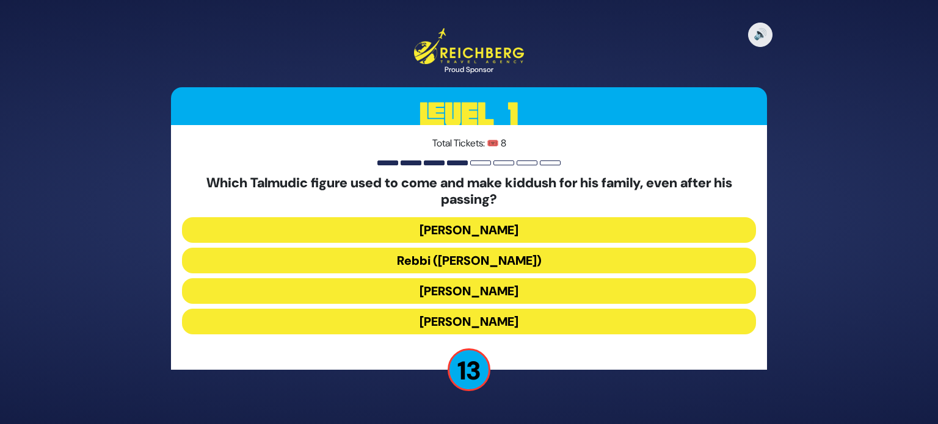
click at [210, 265] on button "Rebbi (Rabbi Yehuda HaNasi)" at bounding box center [469, 261] width 574 height 26
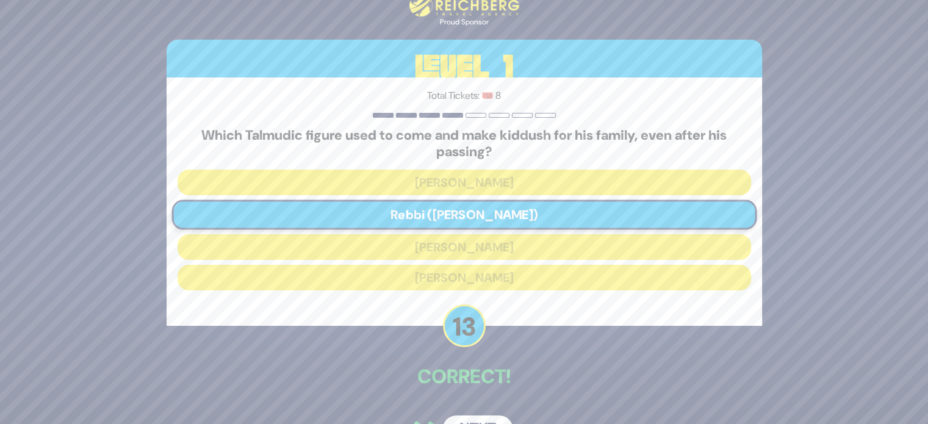
click at [457, 416] on button "Next" at bounding box center [478, 430] width 71 height 28
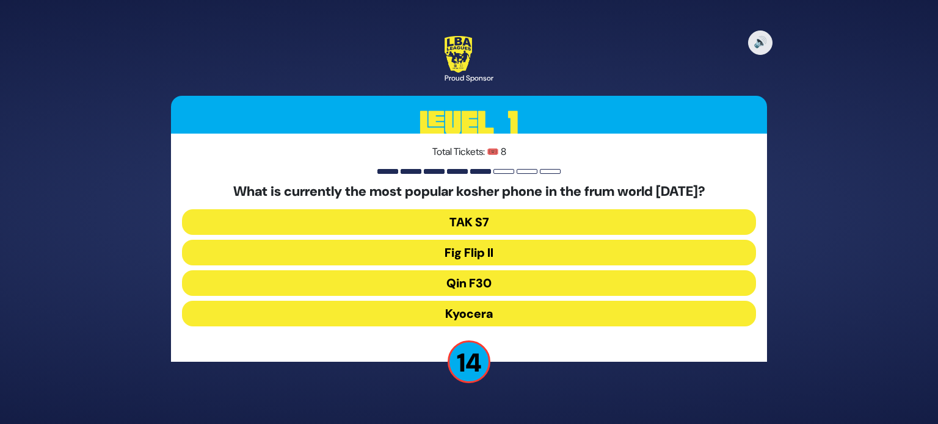
click at [209, 248] on button "Fig Flip II" at bounding box center [469, 253] width 574 height 26
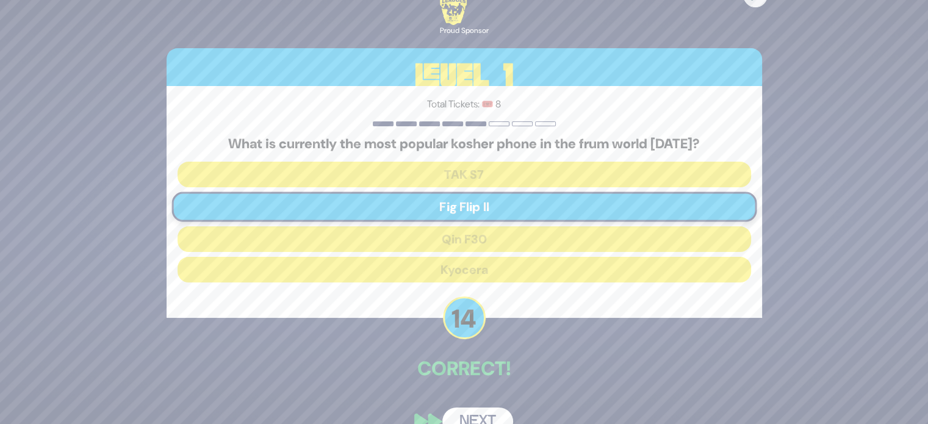
click at [458, 422] on button "Next" at bounding box center [478, 422] width 71 height 28
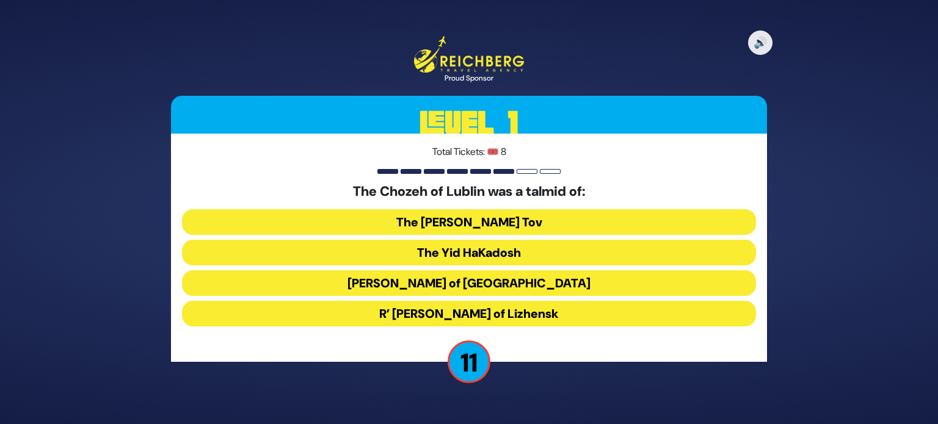
click at [428, 321] on button "R’ Elimelech of Lizhensk" at bounding box center [469, 314] width 574 height 26
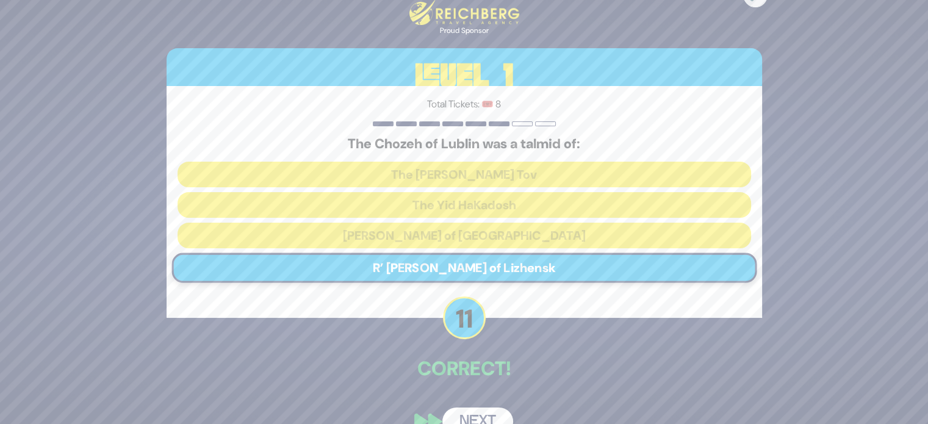
click at [500, 411] on button "Next" at bounding box center [478, 422] width 71 height 28
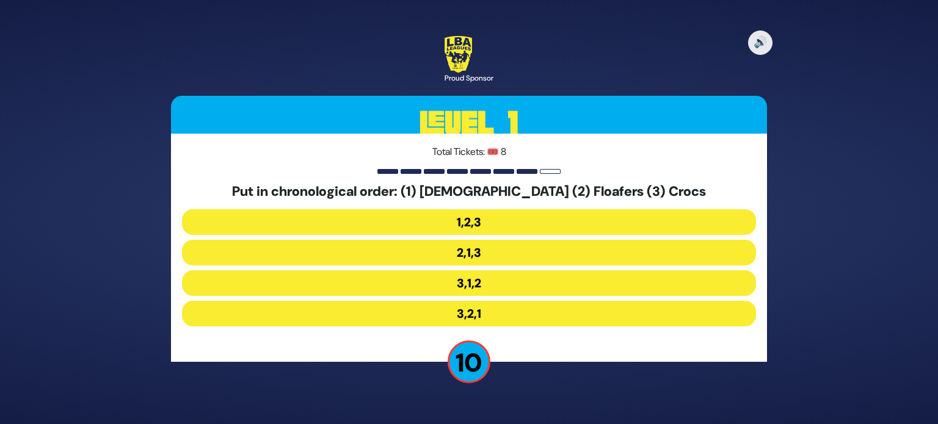
click at [500, 290] on button "3,1,2" at bounding box center [469, 283] width 574 height 26
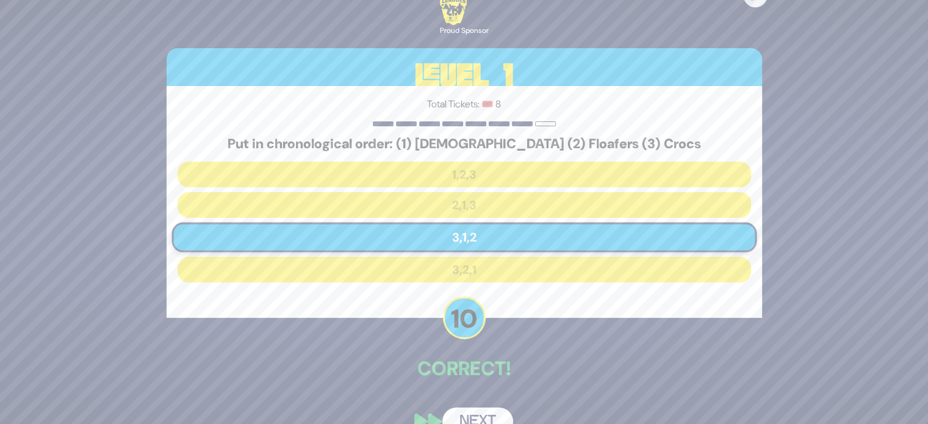
click at [501, 417] on button "Next" at bounding box center [478, 422] width 71 height 28
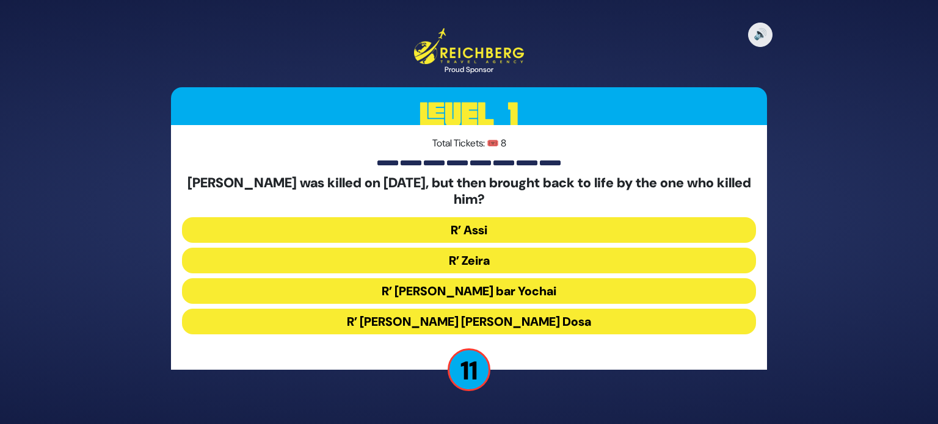
click at [508, 253] on button "R’ Zeira" at bounding box center [469, 261] width 574 height 26
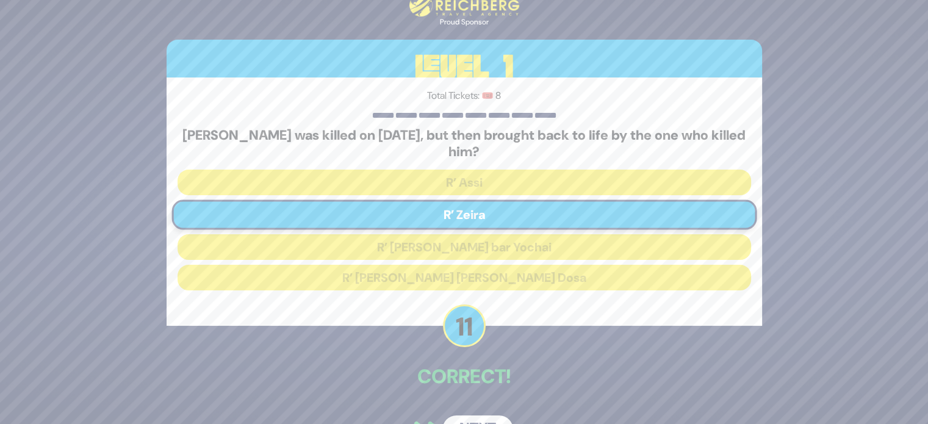
click at [495, 416] on button "Next" at bounding box center [478, 430] width 71 height 28
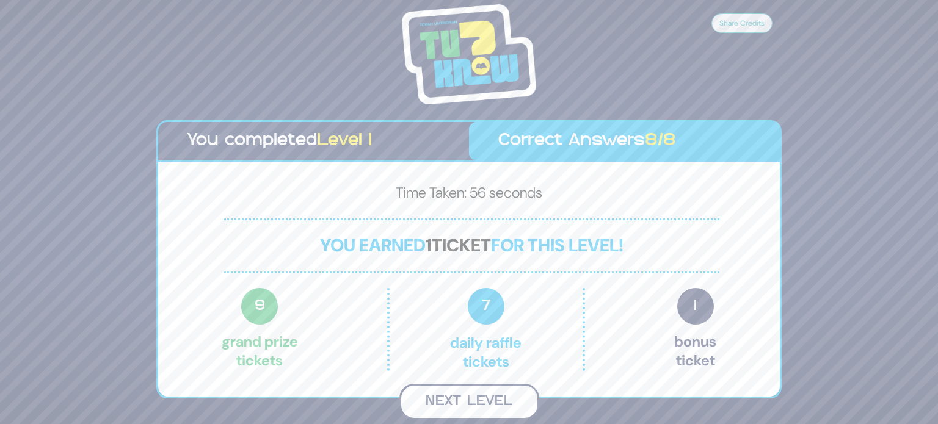
click at [495, 400] on button "Next Level" at bounding box center [469, 402] width 140 height 36
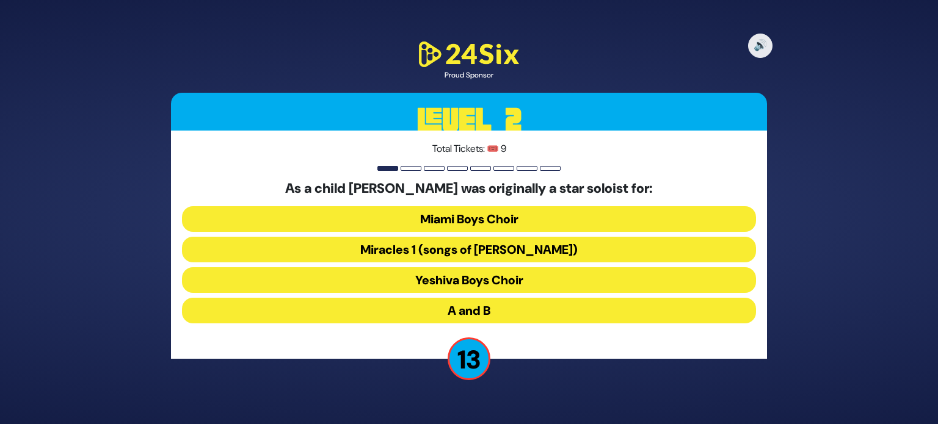
click at [513, 319] on button "A and B" at bounding box center [469, 311] width 574 height 26
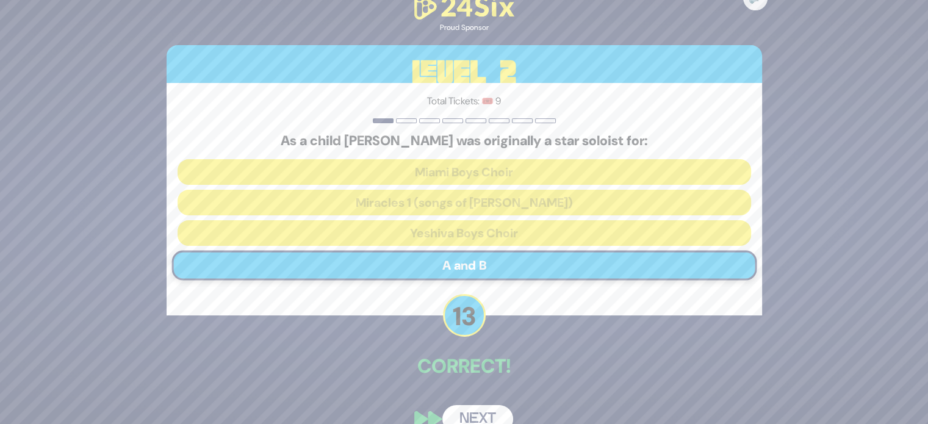
click at [496, 414] on button "Next" at bounding box center [478, 419] width 71 height 28
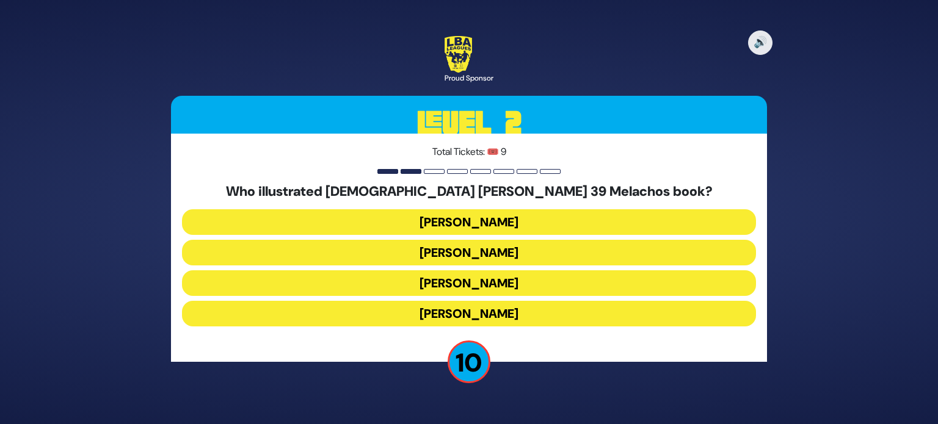
click at [517, 217] on button "Gadi Pollack" at bounding box center [469, 222] width 574 height 26
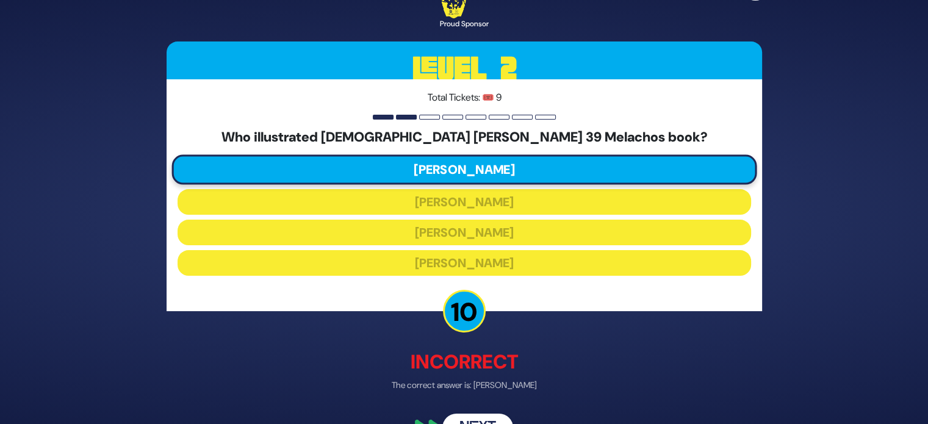
click at [485, 417] on button "Next" at bounding box center [478, 428] width 71 height 28
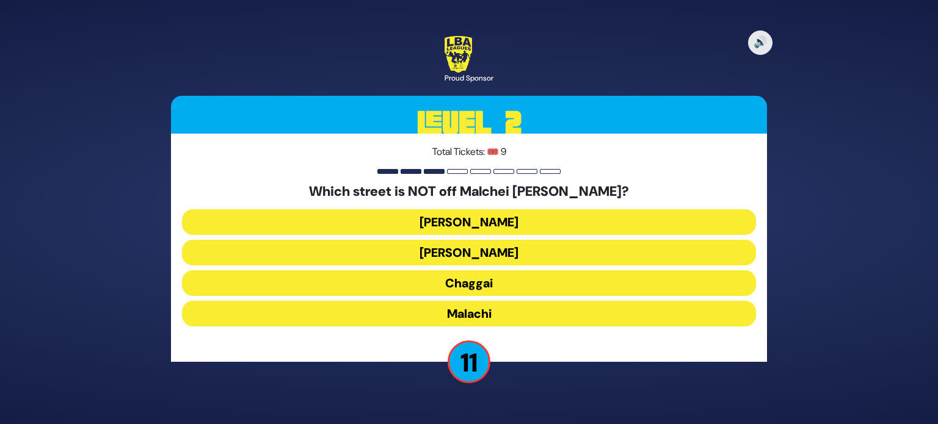
click at [504, 281] on button "Chaggai" at bounding box center [469, 283] width 574 height 26
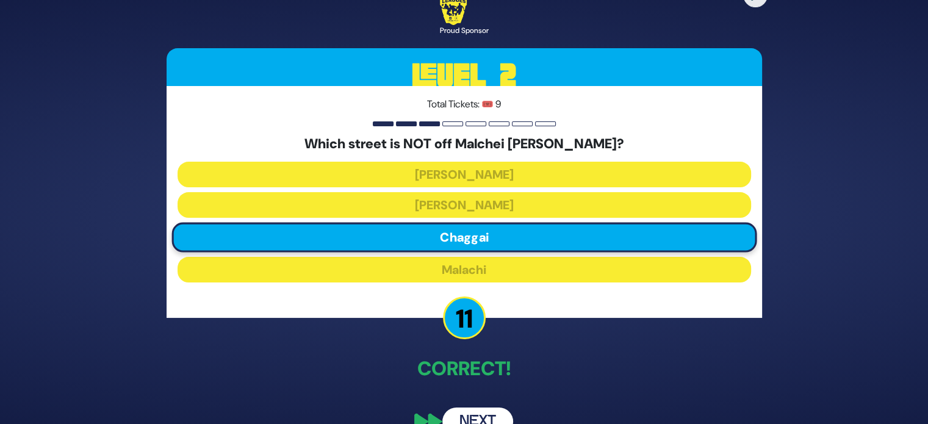
click at [490, 409] on button "Next" at bounding box center [478, 422] width 71 height 28
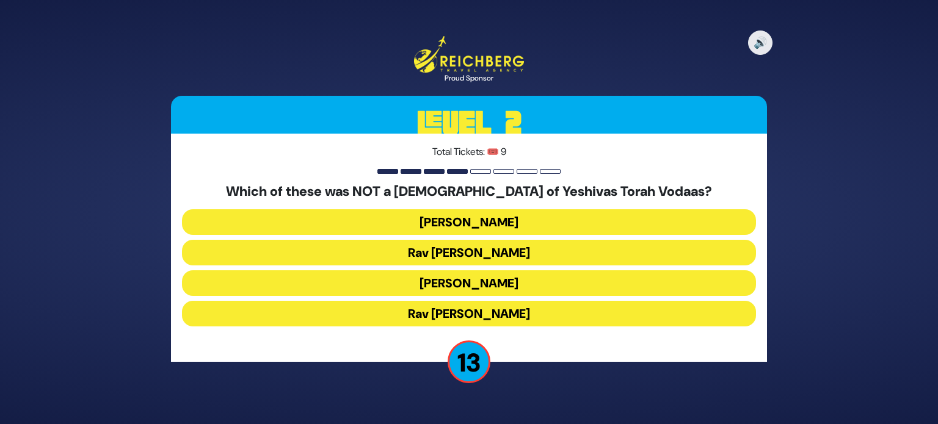
click at [239, 319] on button "Rav Shraga Feivel Mendlowitz" at bounding box center [469, 314] width 574 height 26
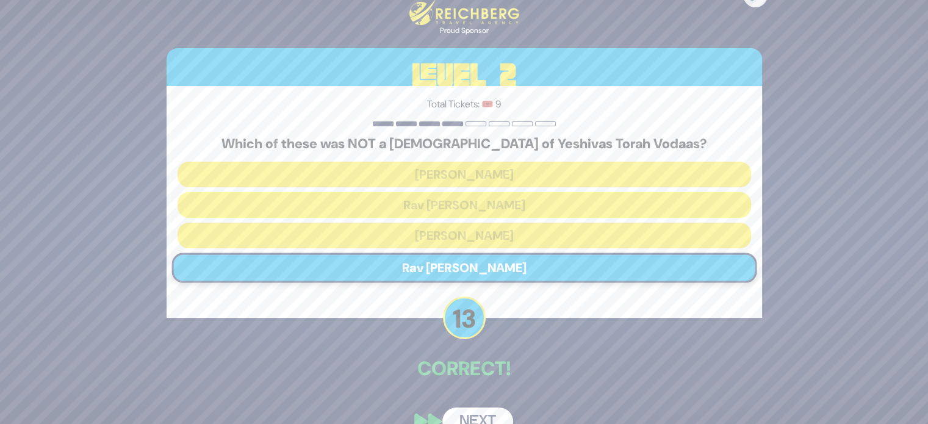
click at [482, 419] on button "Next" at bounding box center [478, 422] width 71 height 28
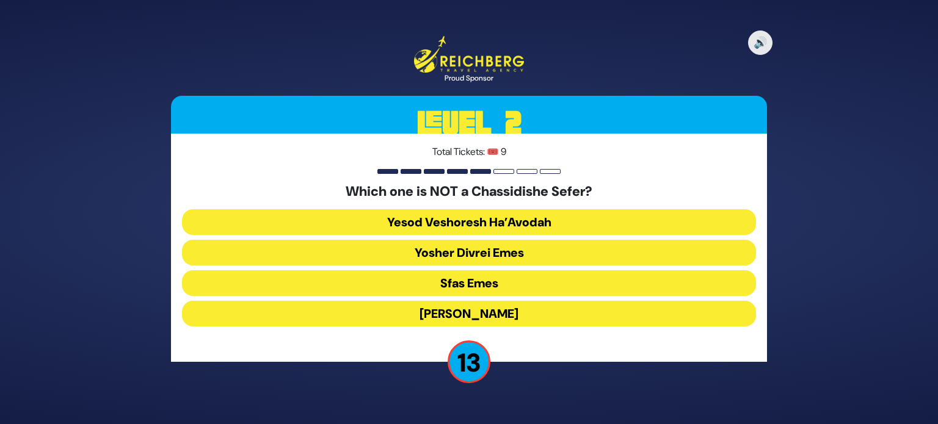
click at [498, 226] on button "Yesod Veshoresh Ha’Avodah" at bounding box center [469, 222] width 574 height 26
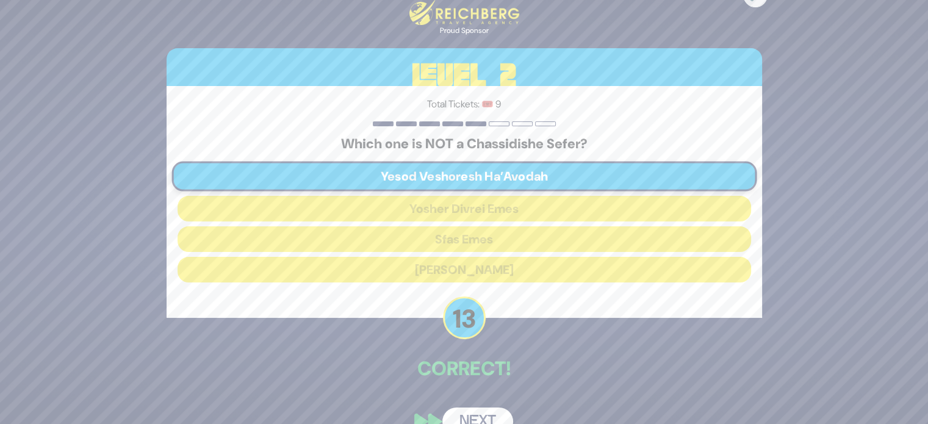
click at [479, 416] on button "Next" at bounding box center [478, 422] width 71 height 28
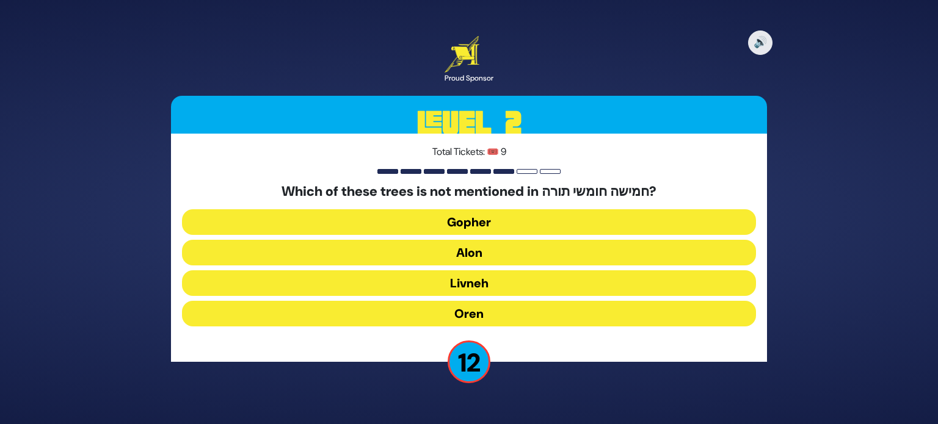
click at [501, 310] on button "Oren" at bounding box center [469, 314] width 574 height 26
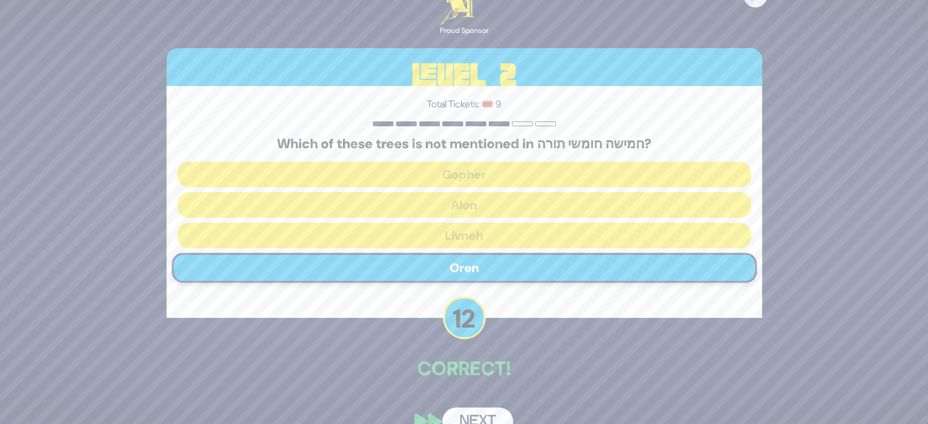
click at [479, 414] on button "Next" at bounding box center [478, 422] width 71 height 28
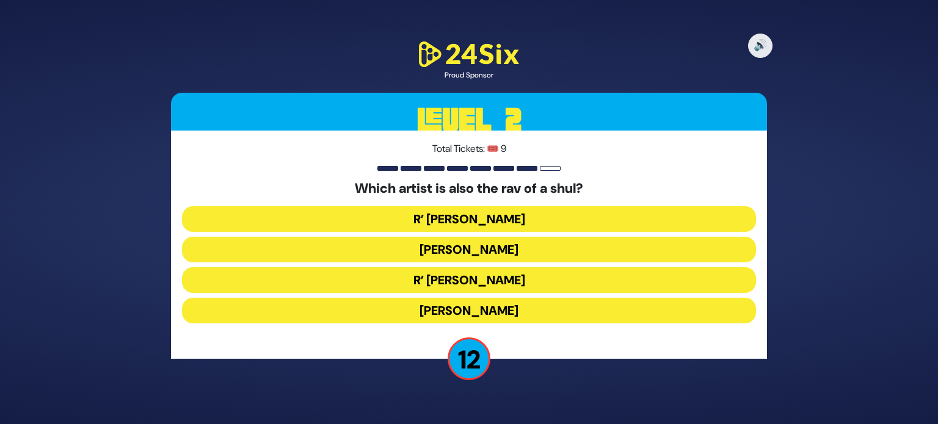
click at [495, 277] on button "R’ Shloimy Taussig" at bounding box center [469, 280] width 574 height 26
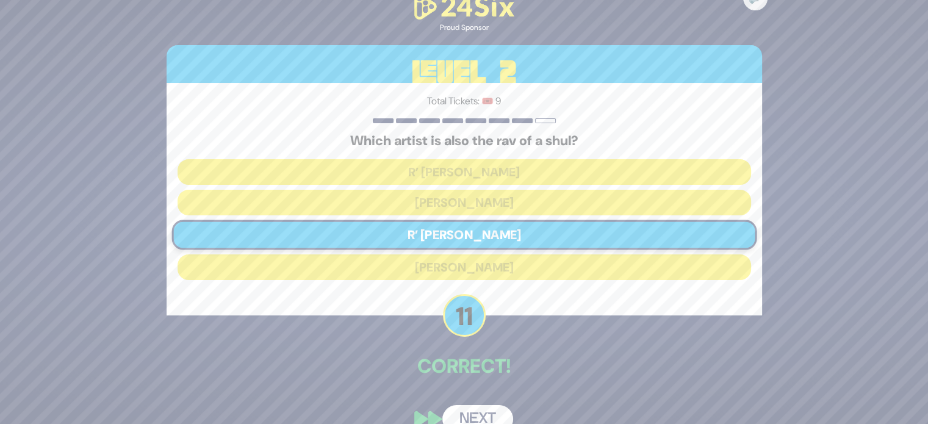
click at [496, 407] on button "Next" at bounding box center [478, 419] width 71 height 28
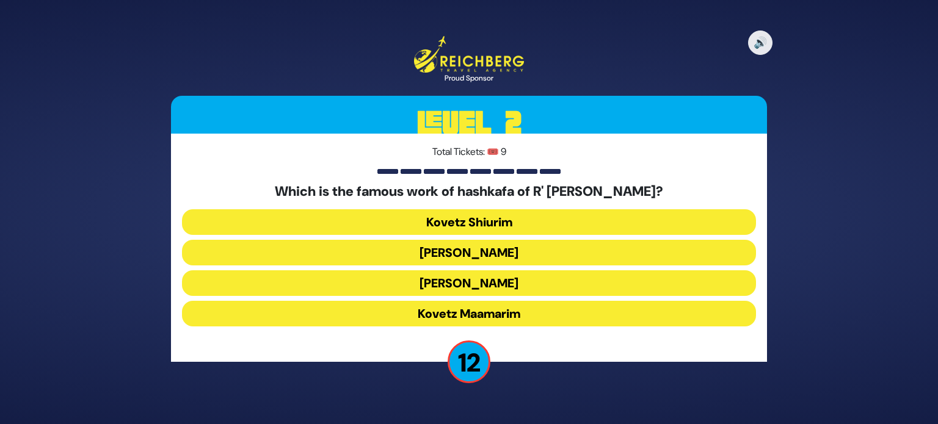
click at [493, 320] on button "Kovetz Maamarim" at bounding box center [469, 314] width 574 height 26
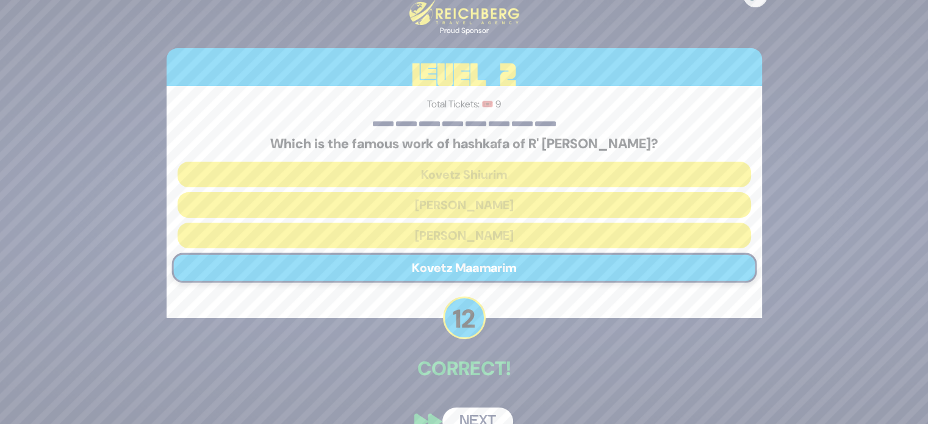
click at [483, 414] on button "Next" at bounding box center [478, 422] width 71 height 28
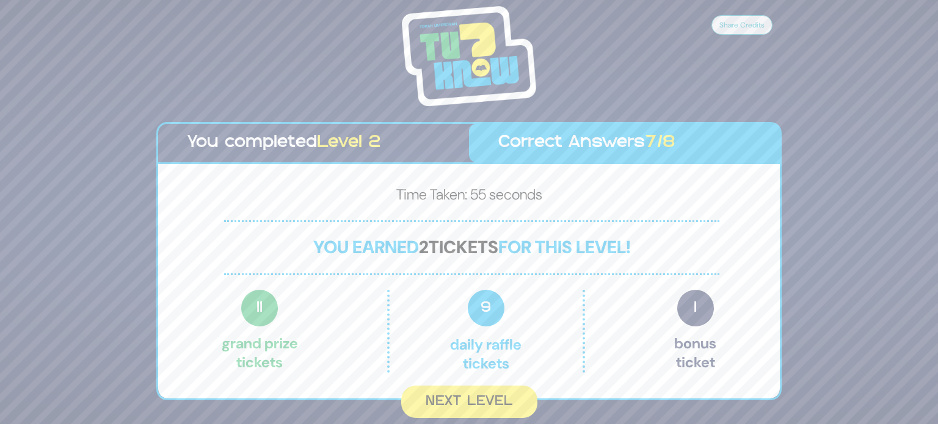
click at [483, 414] on button "Next Level" at bounding box center [469, 402] width 136 height 32
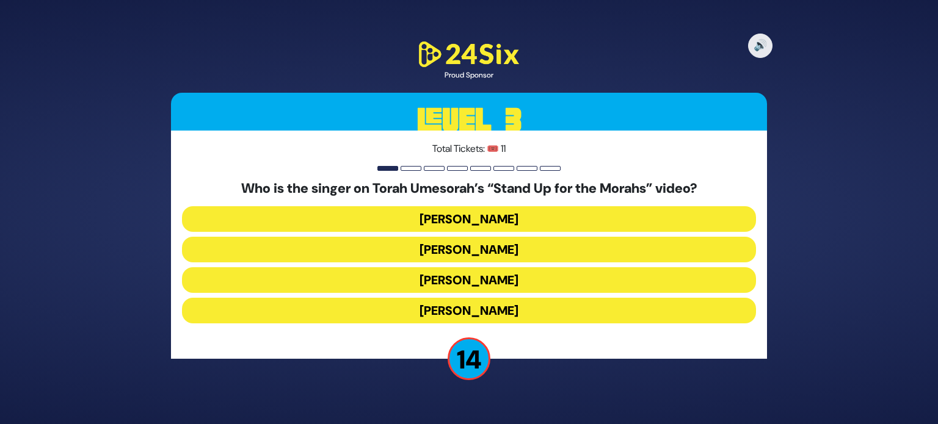
click at [499, 283] on button "Benny Friedman" at bounding box center [469, 280] width 574 height 26
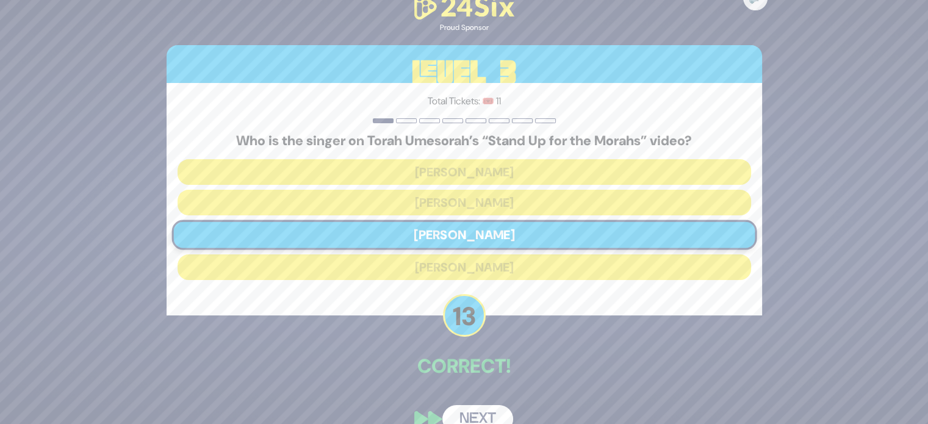
click at [490, 410] on button "Next" at bounding box center [478, 419] width 71 height 28
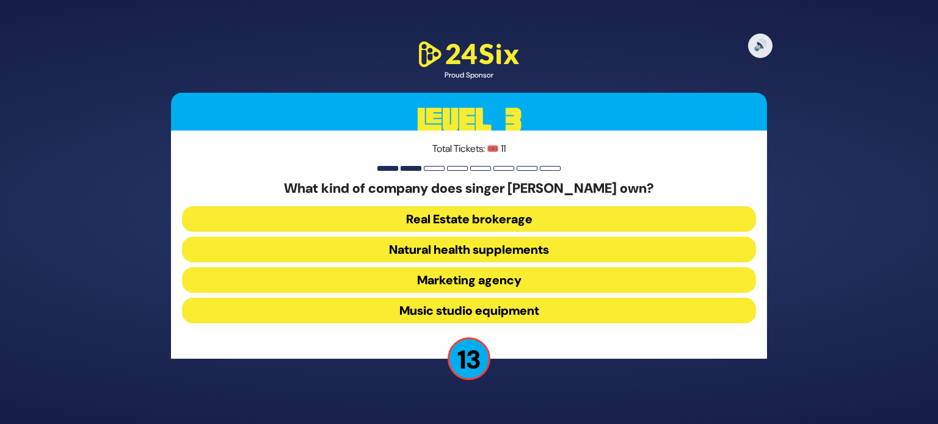
click at [480, 247] on button "Natural health supplements" at bounding box center [469, 250] width 574 height 26
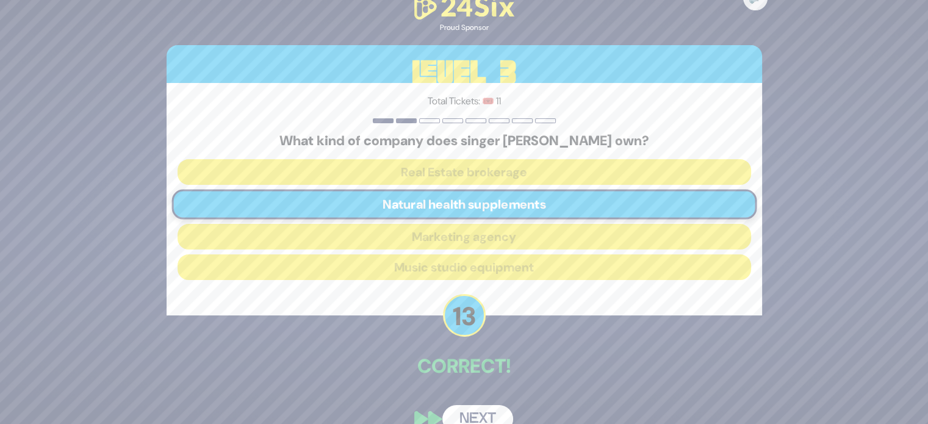
click at [460, 405] on button "Next" at bounding box center [478, 419] width 71 height 28
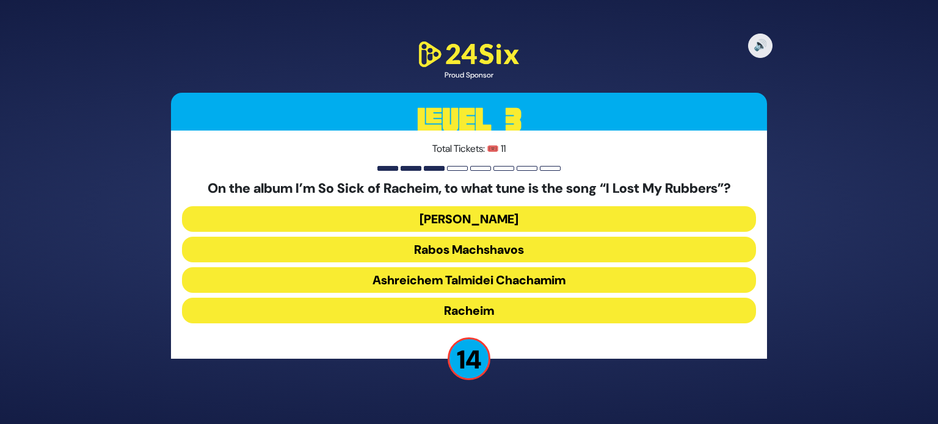
click at [482, 215] on button "Dido Bey" at bounding box center [469, 219] width 574 height 26
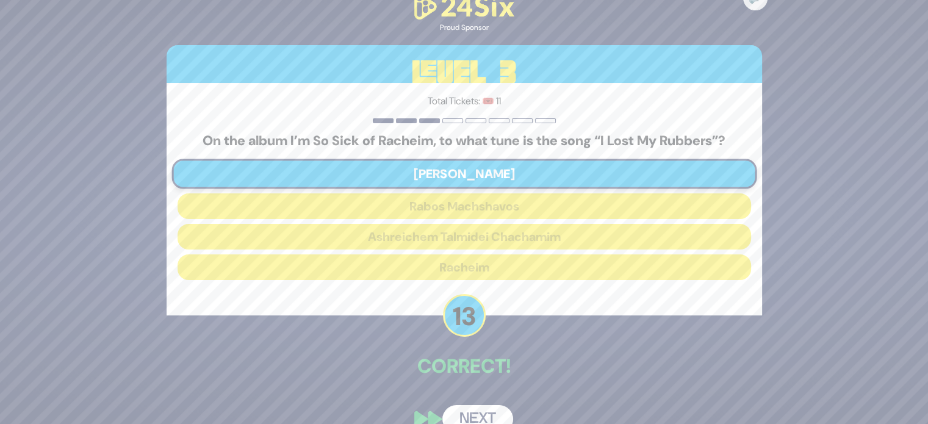
click at [472, 414] on button "Next" at bounding box center [478, 419] width 71 height 28
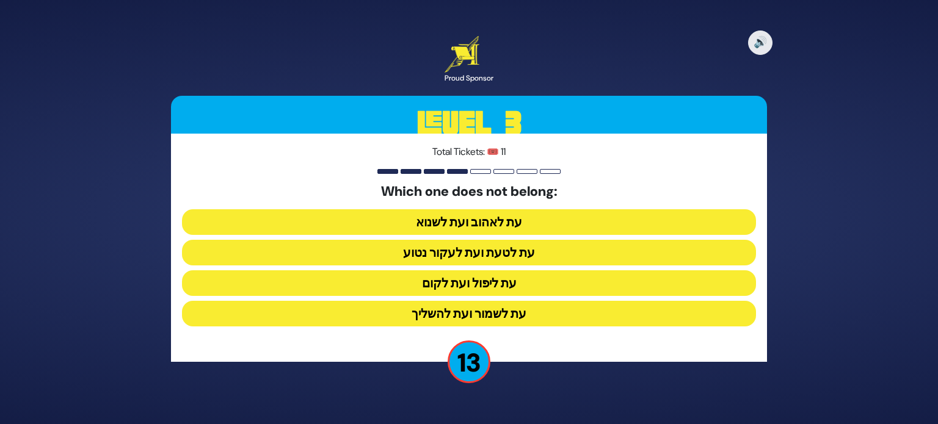
click at [502, 293] on button "עת ליפול ועת לקום" at bounding box center [469, 283] width 574 height 26
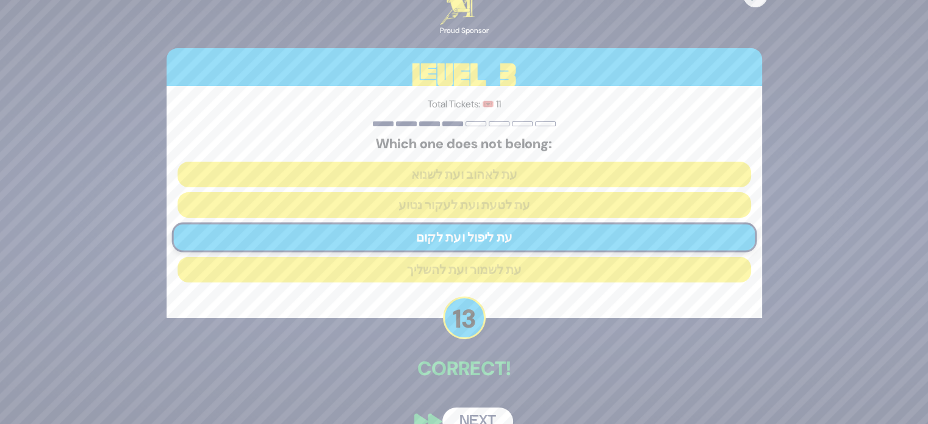
click at [486, 417] on button "Next" at bounding box center [478, 422] width 71 height 28
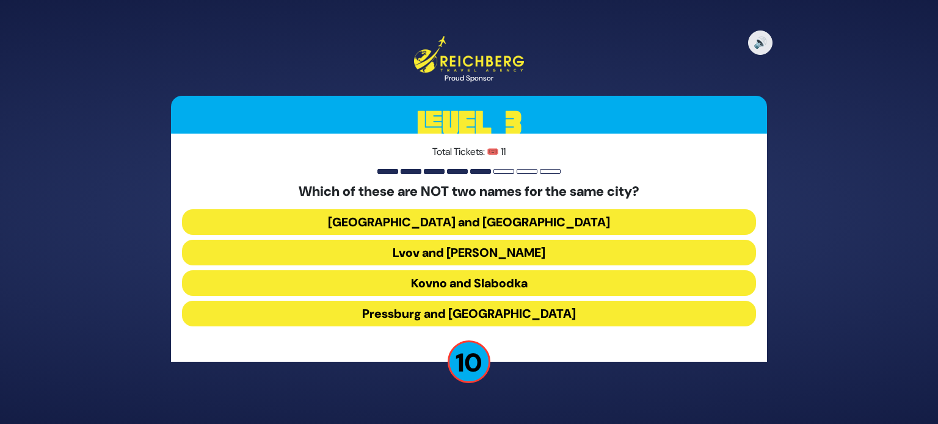
click at [481, 282] on button "Kovno and Slabodka" at bounding box center [469, 283] width 574 height 26
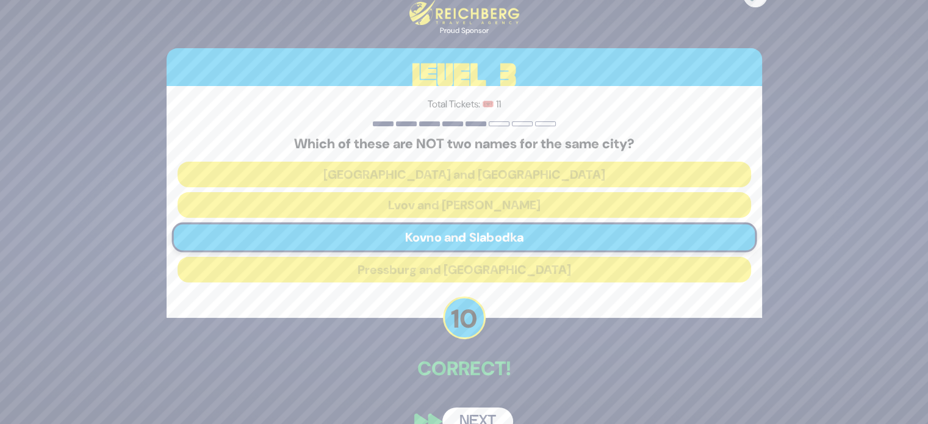
click at [487, 415] on button "Next" at bounding box center [478, 422] width 71 height 28
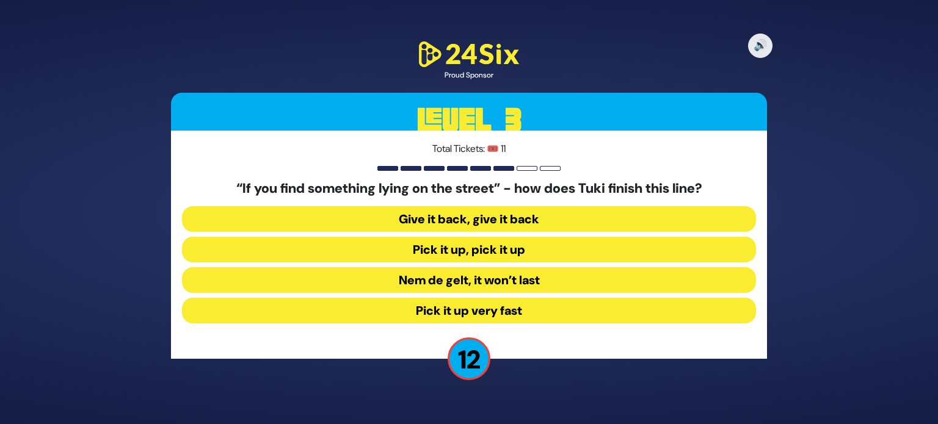
click at [535, 285] on button "Nem de gelt, it won’t last" at bounding box center [469, 280] width 574 height 26
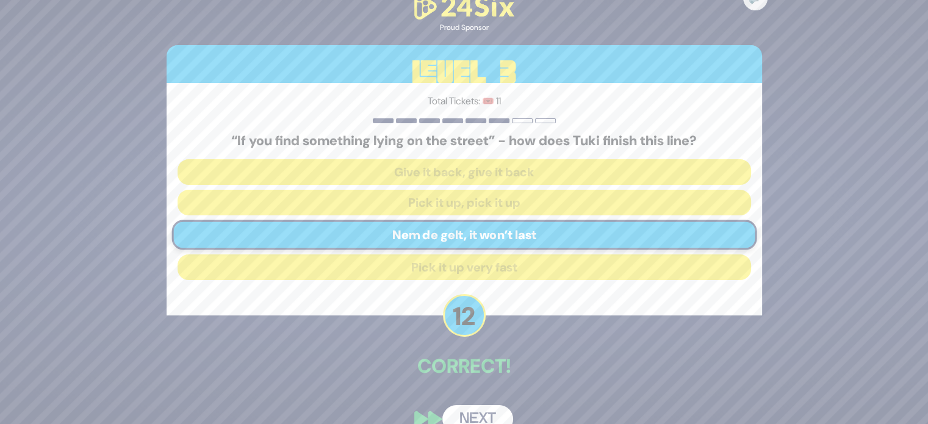
click at [480, 414] on button "Next" at bounding box center [478, 419] width 71 height 28
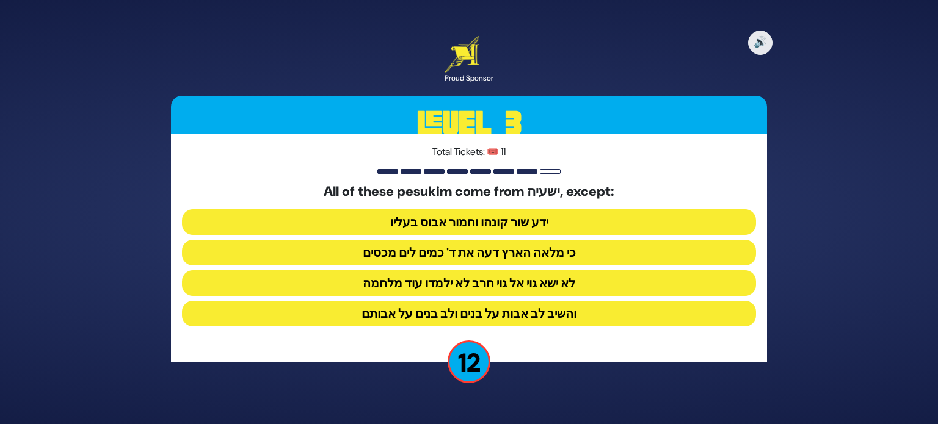
click at [505, 309] on button "והשיב לב אבות על בנים ולב בנים על אבותם" at bounding box center [469, 314] width 574 height 26
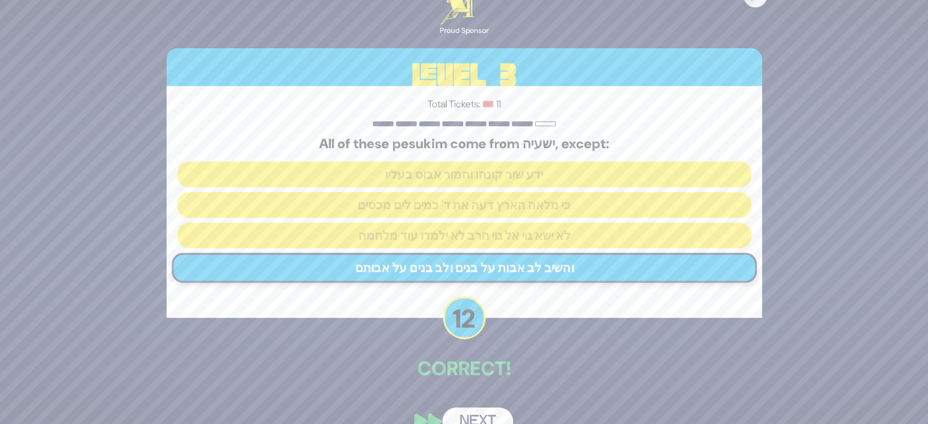
click at [480, 421] on button "Next" at bounding box center [478, 422] width 71 height 28
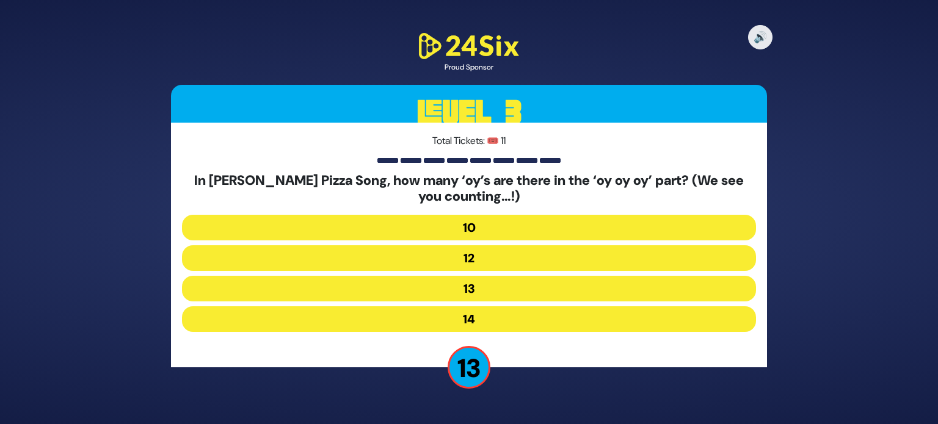
click at [484, 297] on button "13" at bounding box center [469, 289] width 574 height 26
